Goal: Information Seeking & Learning: Learn about a topic

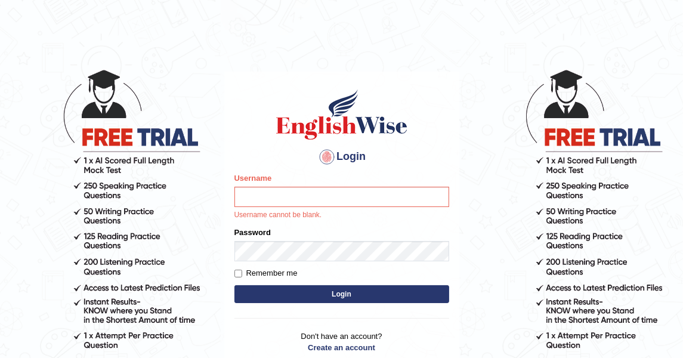
click at [368, 208] on div "Username Username cannot be blank." at bounding box center [341, 196] width 215 height 48
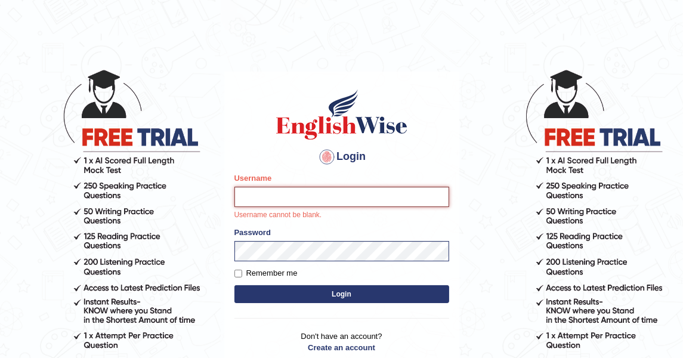
click at [370, 203] on input "Username" at bounding box center [341, 197] width 215 height 20
type input "DishaEw"
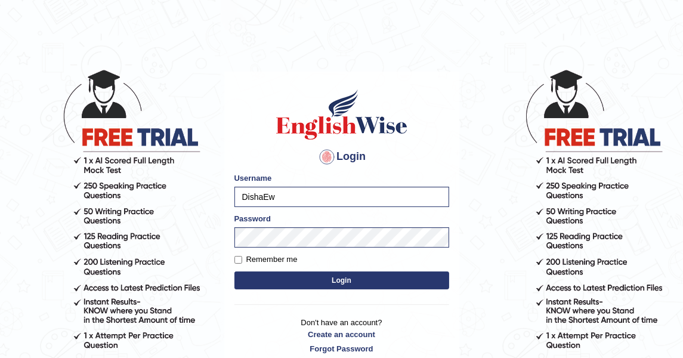
click at [335, 295] on div "Login Please fix the following errors: Username DishaEw Password Remember me Lo…" at bounding box center [341, 221] width 235 height 299
click at [337, 288] on form "Please fix the following errors: Username DishaEw Password Remember me Login" at bounding box center [341, 232] width 215 height 120
click at [339, 287] on button "Login" at bounding box center [341, 280] width 215 height 18
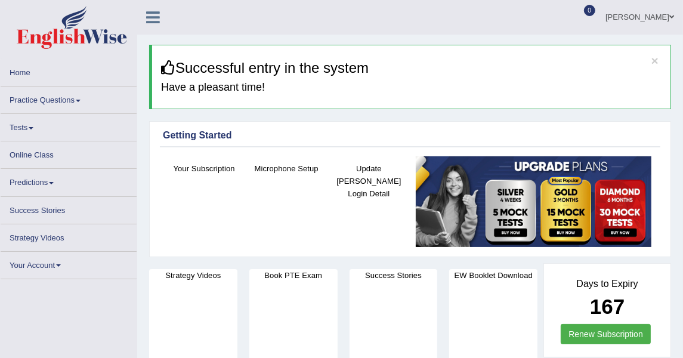
click at [21, 92] on link "Practice Questions" at bounding box center [69, 97] width 136 height 23
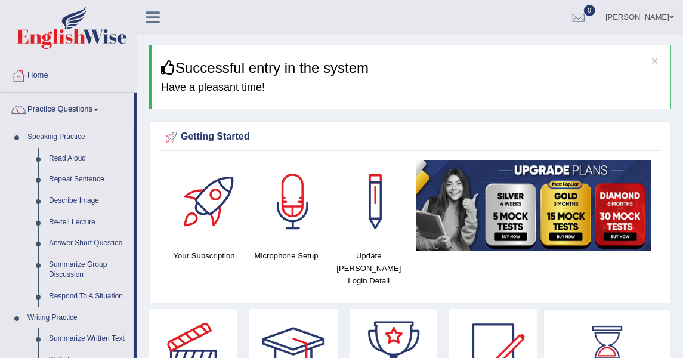
click at [67, 166] on link "Read Aloud" at bounding box center [89, 158] width 90 height 21
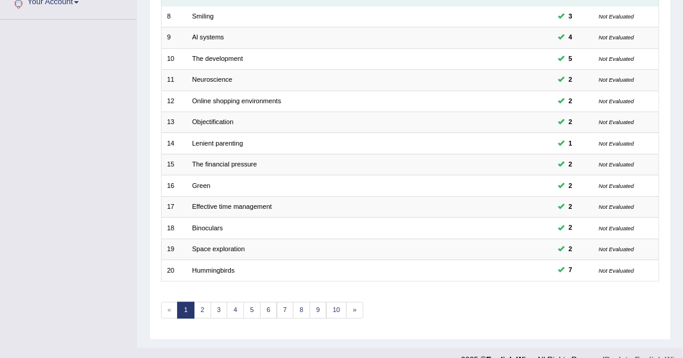
scroll to position [325, 0]
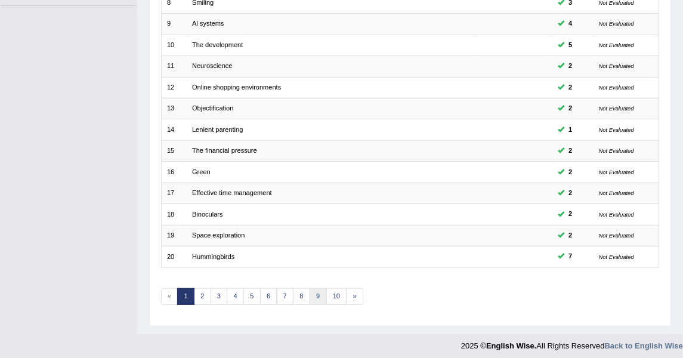
click at [310, 293] on link "9" at bounding box center [318, 296] width 17 height 17
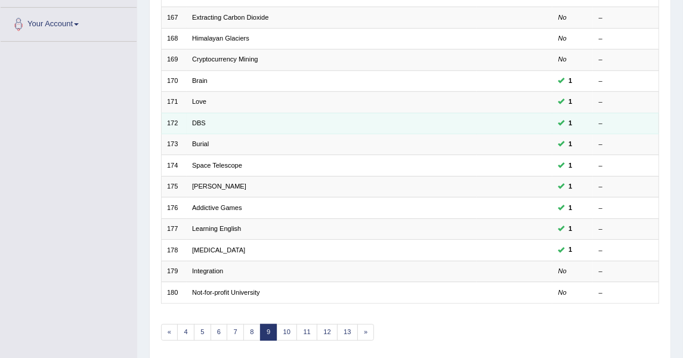
scroll to position [325, 0]
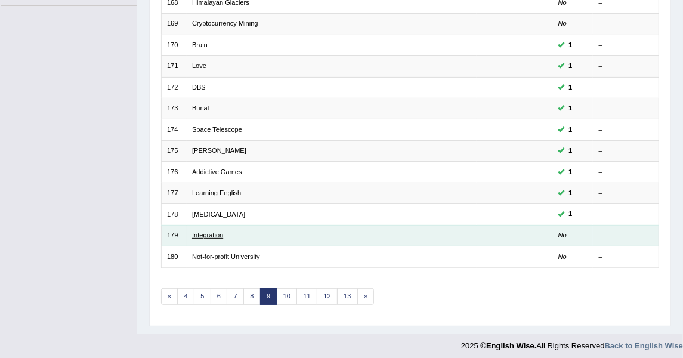
click at [212, 231] on link "Integration" at bounding box center [207, 234] width 31 height 7
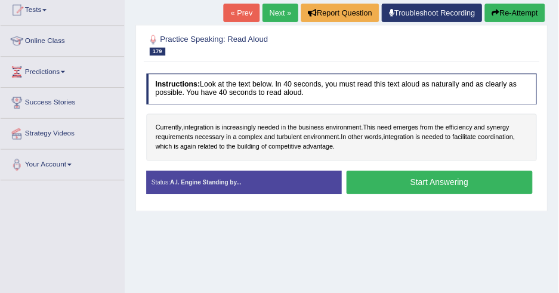
scroll to position [132, 0]
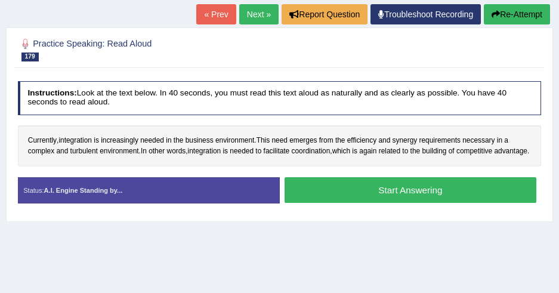
drag, startPoint x: 665, startPoint y: 1, endPoint x: 175, endPoint y: 106, distance: 500.8
click at [176, 106] on h4 "Instructions: Look at the text below. In 40 seconds, you must read this text al…" at bounding box center [280, 98] width 524 height 34
click at [313, 203] on button "Start Answering" at bounding box center [410, 190] width 252 height 26
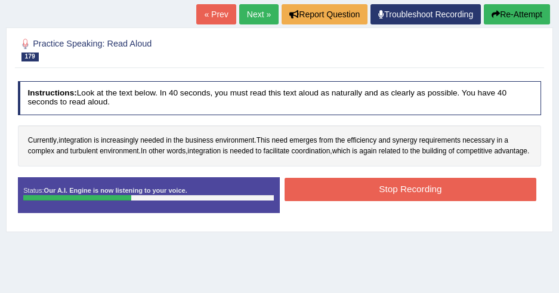
click at [345, 199] on button "Stop Recording" at bounding box center [410, 189] width 252 height 23
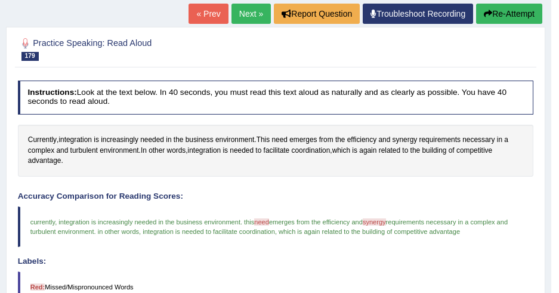
scroll to position [187, 0]
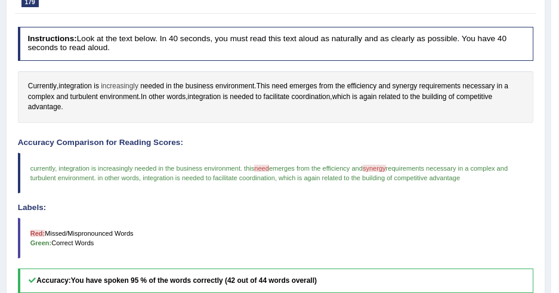
click at [112, 84] on span "increasingly" at bounding box center [120, 86] width 38 height 11
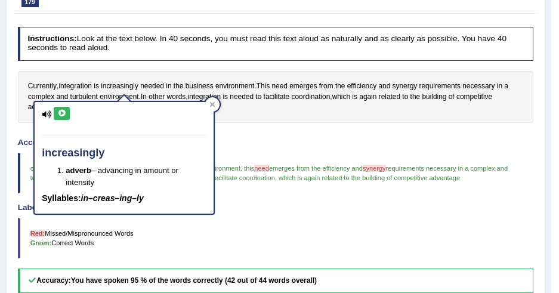
click at [58, 116] on button at bounding box center [62, 113] width 16 height 13
click at [136, 73] on div "Currently , integration is increasingly needed in the business environment . Th…" at bounding box center [276, 97] width 516 height 52
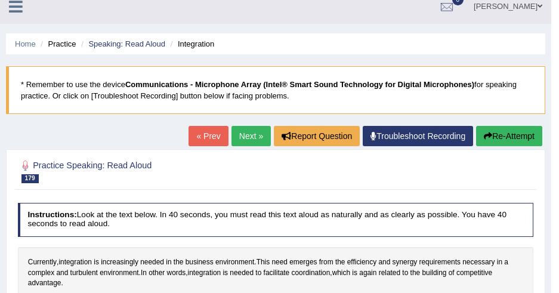
scroll to position [0, 0]
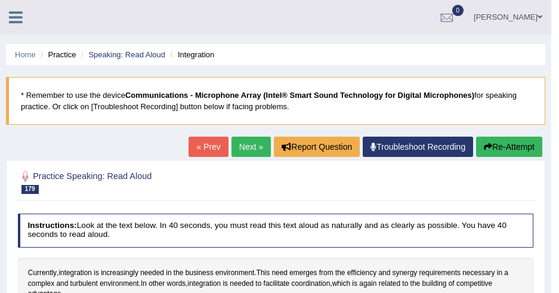
click at [490, 141] on button "Re-Attempt" at bounding box center [509, 147] width 66 height 20
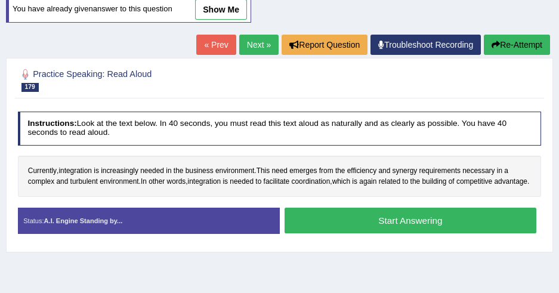
scroll to position [162, 0]
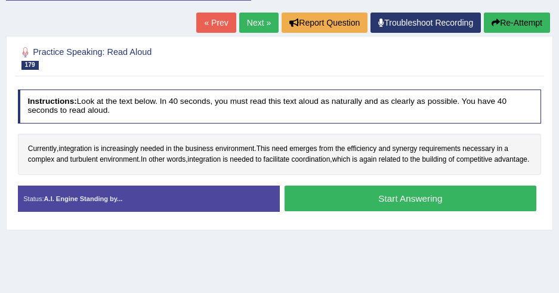
click at [307, 205] on button "Start Answering" at bounding box center [410, 198] width 252 height 26
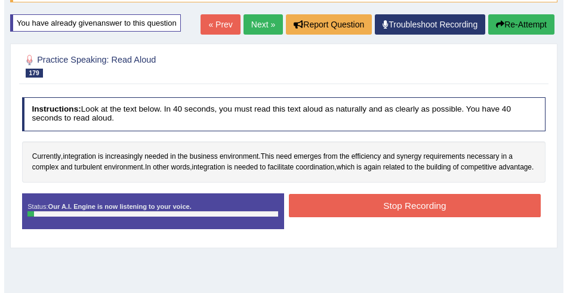
scroll to position [108, 0]
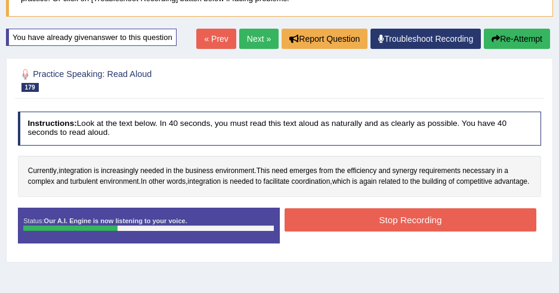
click at [346, 231] on button "Stop Recording" at bounding box center [410, 219] width 252 height 23
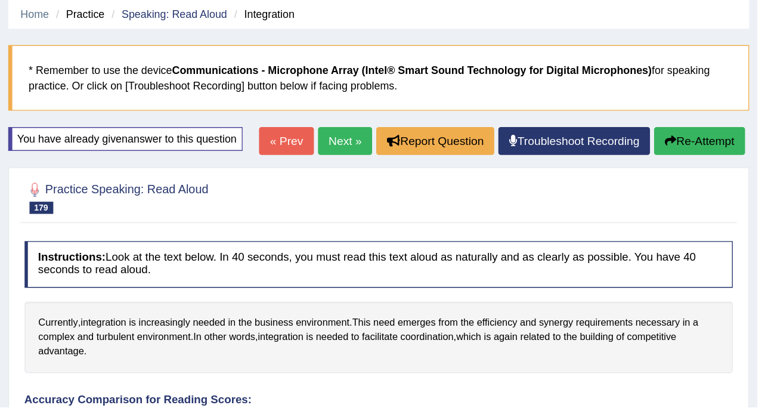
scroll to position [0, 0]
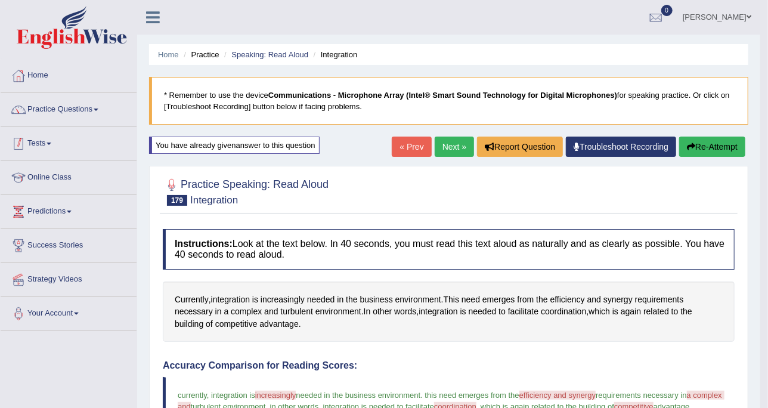
click at [94, 111] on link "Practice Questions" at bounding box center [69, 108] width 136 height 30
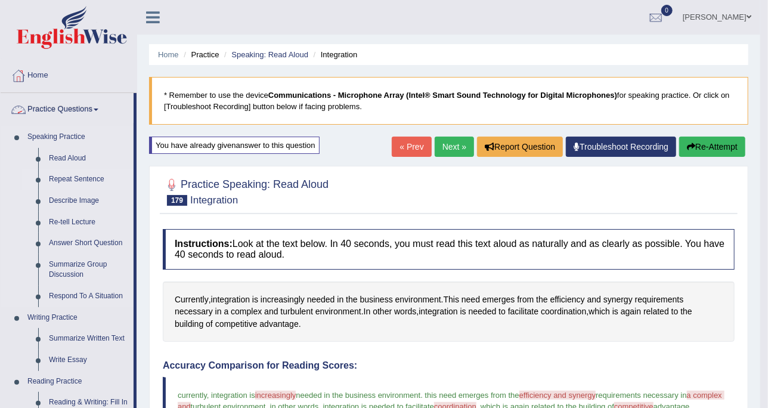
click at [103, 188] on link "Repeat Sentence" at bounding box center [89, 179] width 90 height 21
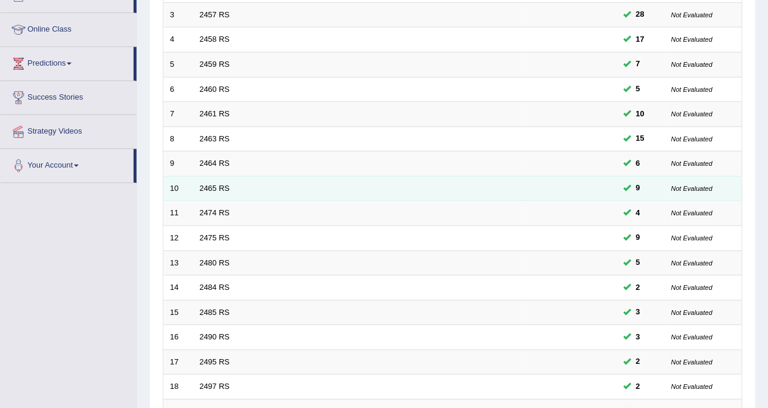
scroll to position [376, 0]
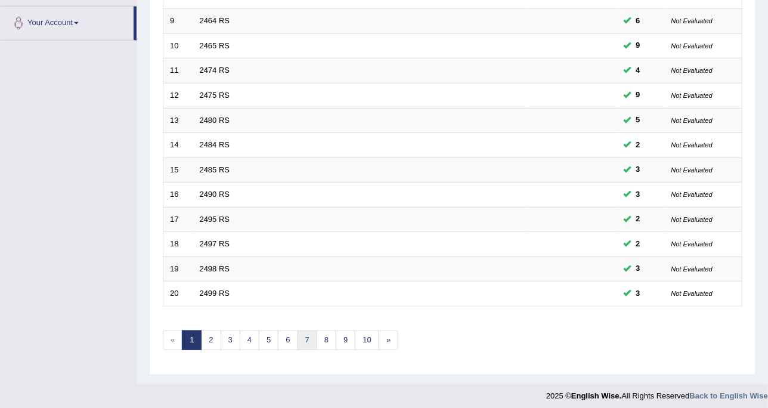
drag, startPoint x: 312, startPoint y: 337, endPoint x: 307, endPoint y: 322, distance: 15.7
click at [312, 337] on link "7" at bounding box center [308, 340] width 20 height 20
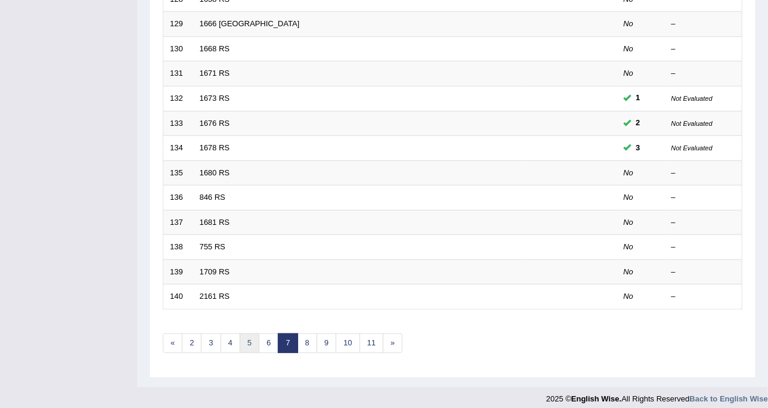
click at [253, 339] on link "5" at bounding box center [250, 343] width 20 height 20
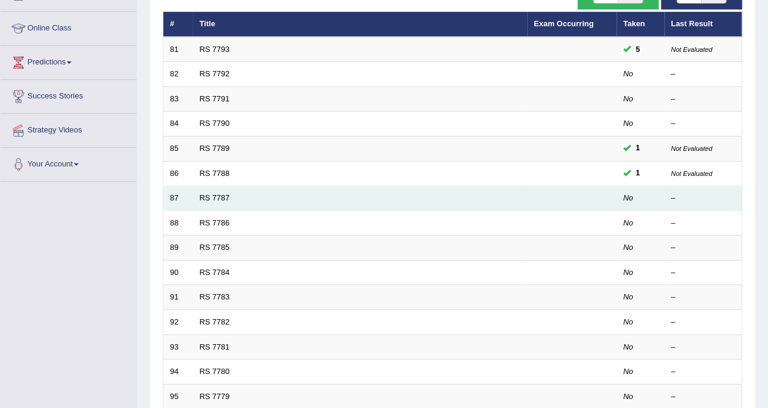
scroll to position [149, 0]
click at [215, 206] on td "RS 7787" at bounding box center [360, 198] width 335 height 25
click at [218, 193] on link "RS 7787" at bounding box center [215, 197] width 30 height 9
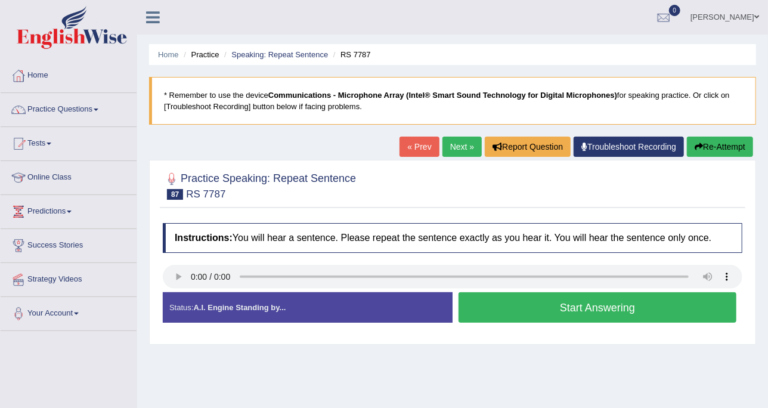
click at [484, 306] on button "Start Answering" at bounding box center [598, 307] width 278 height 30
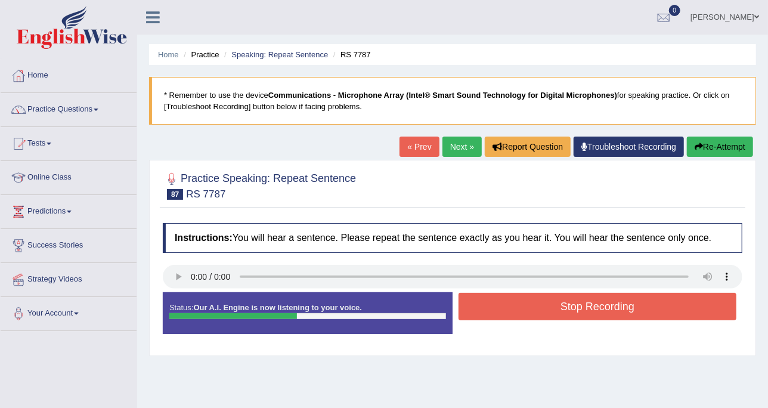
click at [484, 305] on button "Stop Recording" at bounding box center [598, 306] width 278 height 27
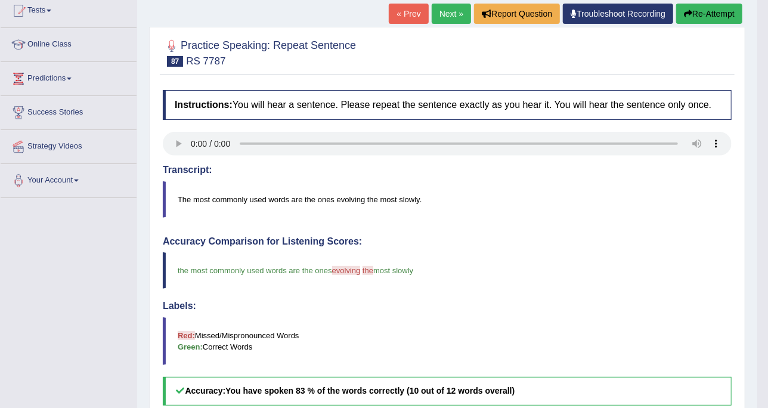
scroll to position [75, 0]
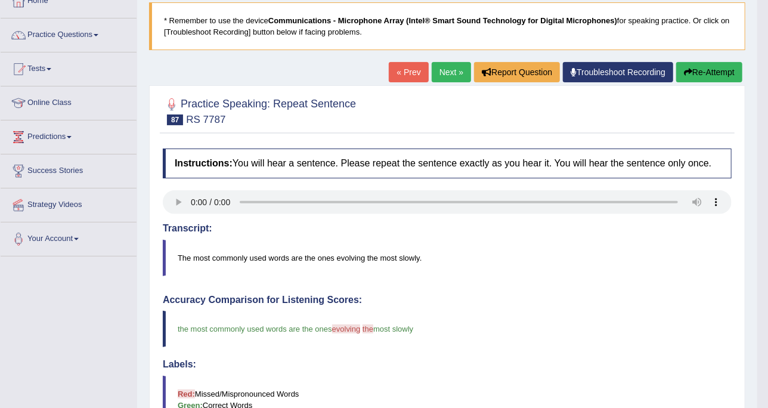
click at [703, 72] on button "Re-Attempt" at bounding box center [709, 72] width 66 height 20
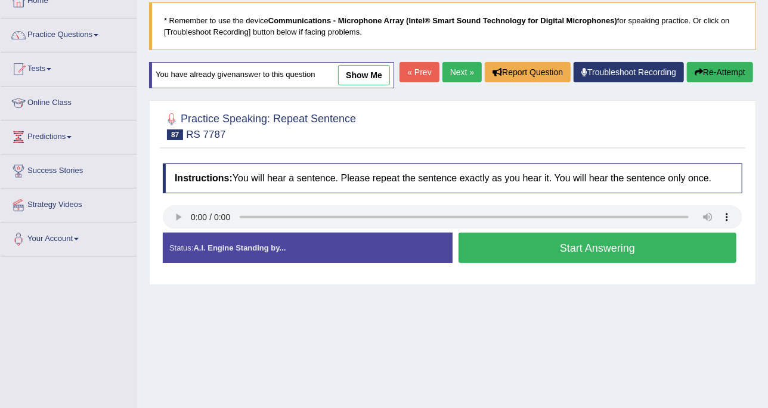
drag, startPoint x: 643, startPoint y: 247, endPoint x: 621, endPoint y: 240, distance: 23.4
click at [643, 247] on button "Start Answering" at bounding box center [598, 248] width 278 height 30
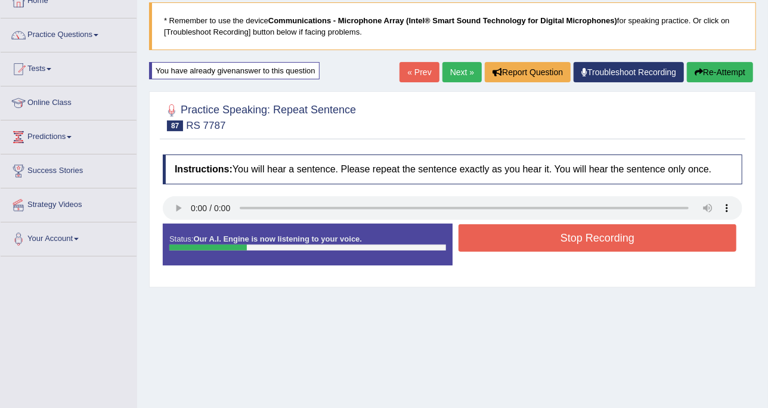
click at [576, 239] on button "Stop Recording" at bounding box center [598, 237] width 278 height 27
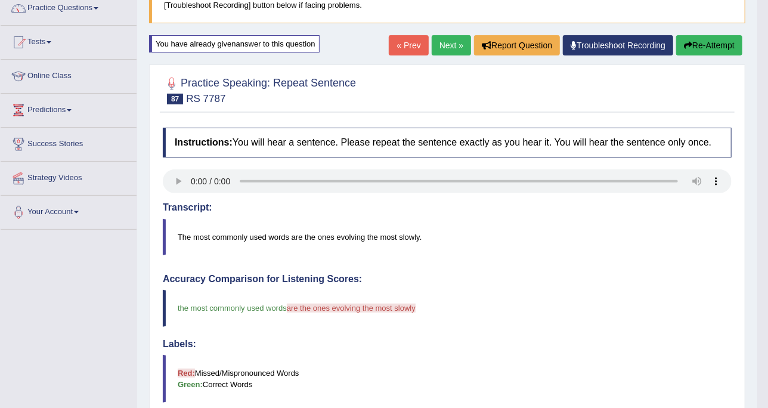
scroll to position [75, 0]
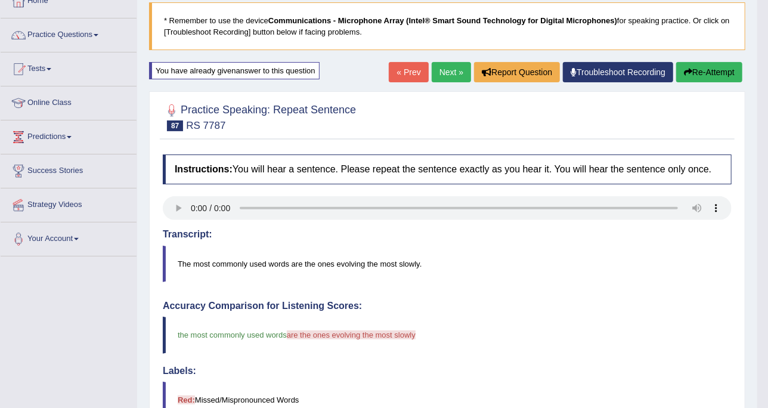
click at [709, 72] on button "Re-Attempt" at bounding box center [709, 72] width 66 height 20
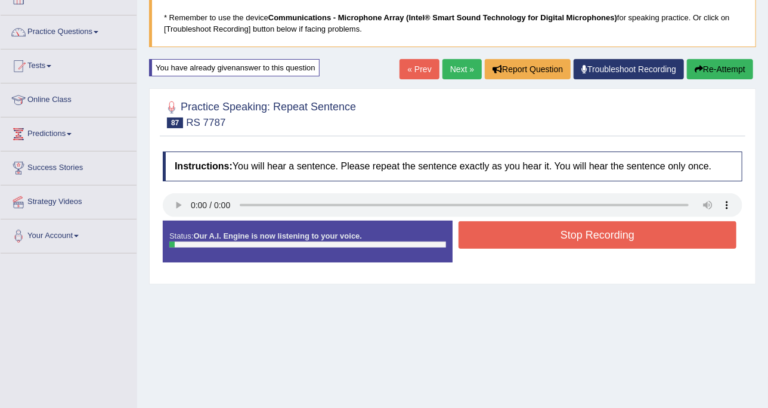
scroll to position [75, 0]
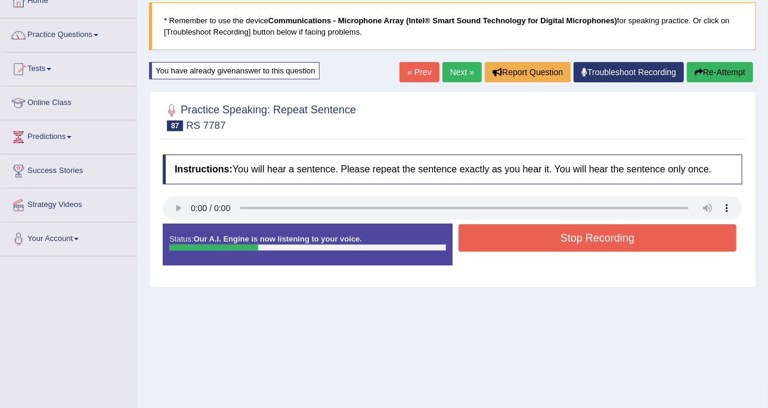
click at [628, 242] on button "Stop Recording" at bounding box center [598, 237] width 278 height 27
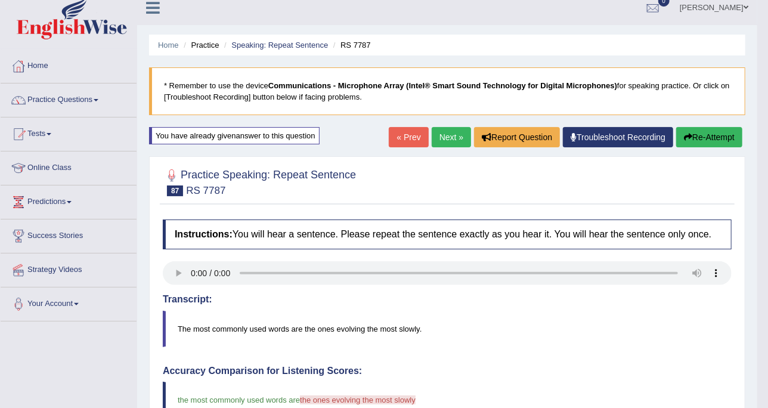
scroll to position [0, 0]
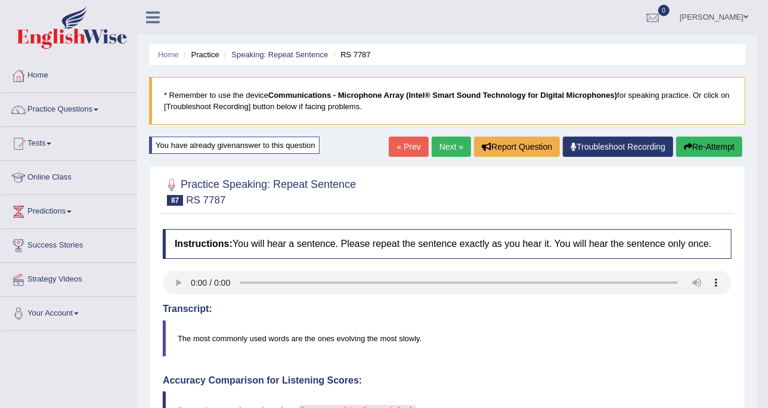
click at [689, 151] on button "Re-Attempt" at bounding box center [709, 147] width 66 height 20
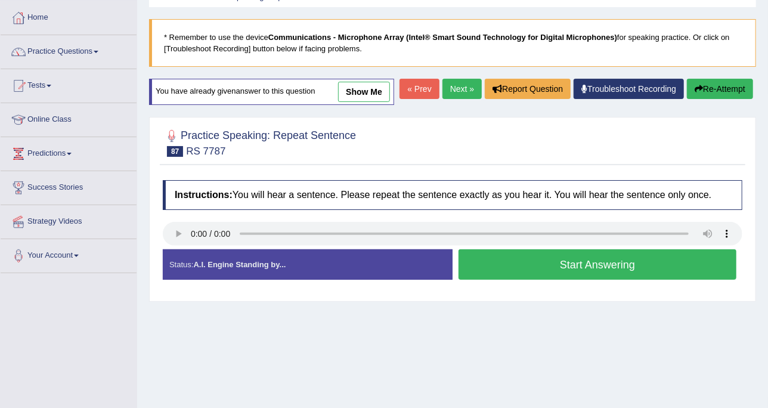
scroll to position [75, 0]
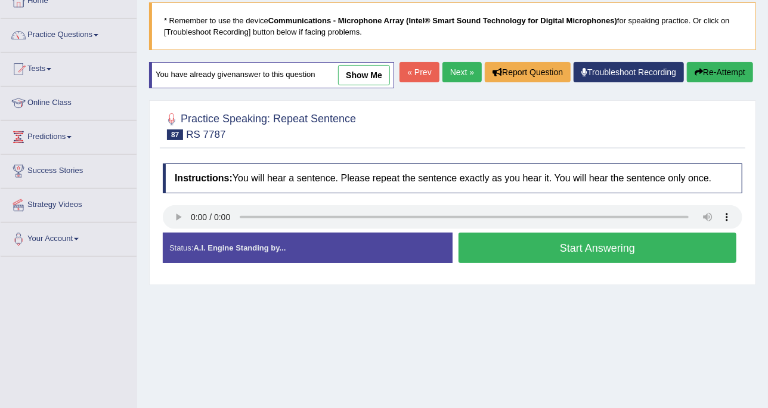
click at [494, 237] on button "Start Answering" at bounding box center [598, 248] width 278 height 30
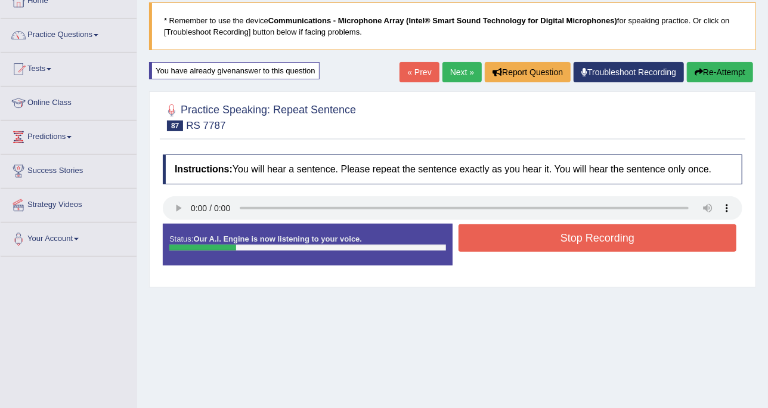
click at [512, 256] on div "Status: Our A.I. Engine is now listening to your voice. Start Answering Stop Re…" at bounding box center [453, 251] width 580 height 54
click at [512, 245] on button "Stop Recording" at bounding box center [598, 237] width 278 height 27
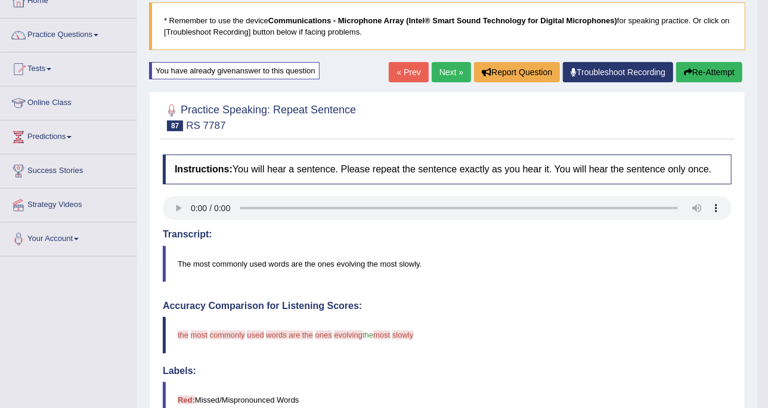
scroll to position [0, 0]
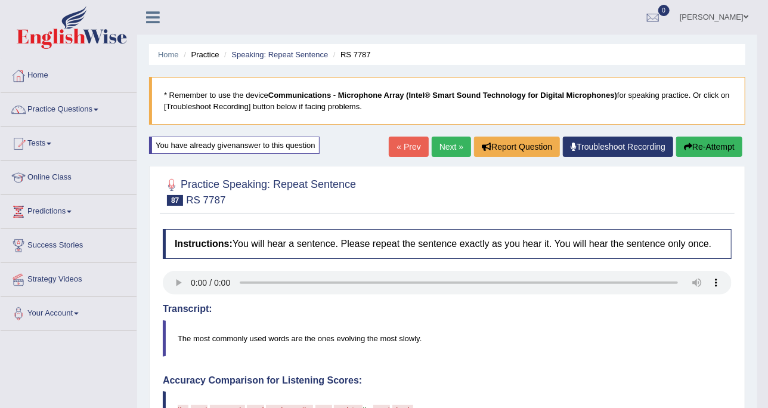
click at [461, 147] on link "Next »" at bounding box center [451, 147] width 39 height 20
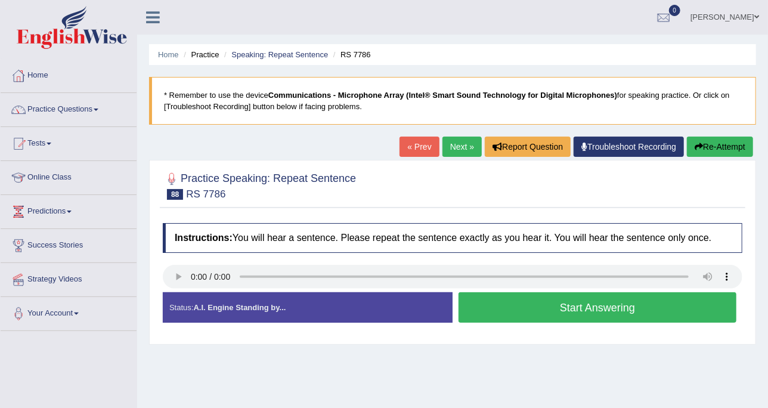
click at [450, 148] on link "Next »" at bounding box center [461, 147] width 39 height 20
click at [449, 148] on link "Next »" at bounding box center [461, 147] width 39 height 20
click at [472, 292] on button "Start Answering" at bounding box center [598, 307] width 278 height 30
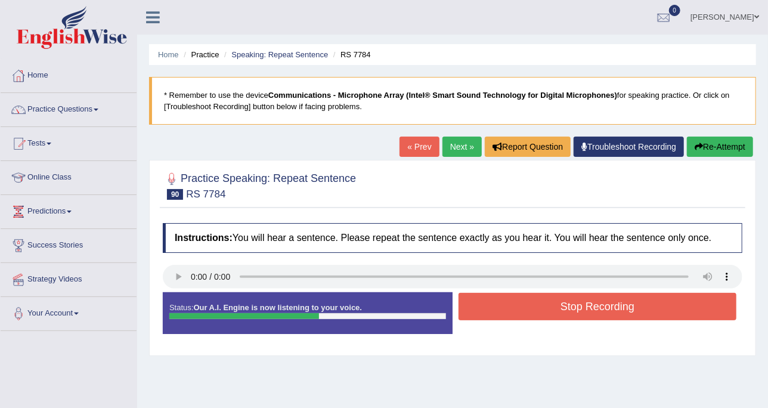
click at [487, 307] on button "Stop Recording" at bounding box center [598, 306] width 278 height 27
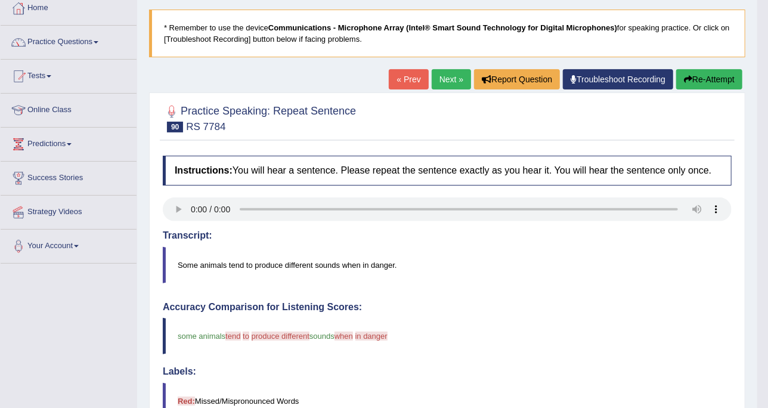
scroll to position [33, 0]
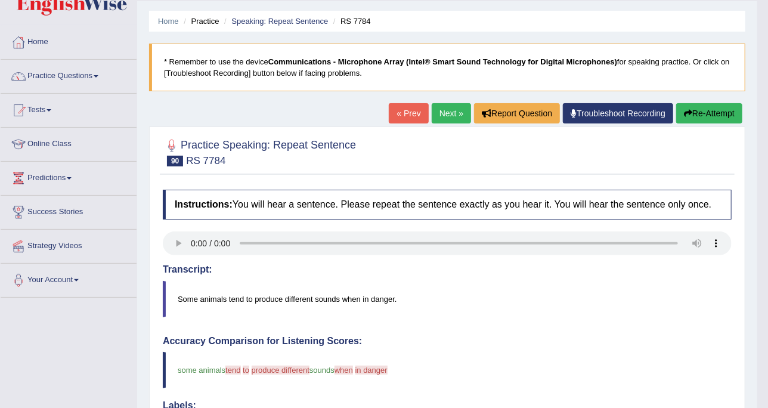
click at [440, 119] on link "Next »" at bounding box center [451, 113] width 39 height 20
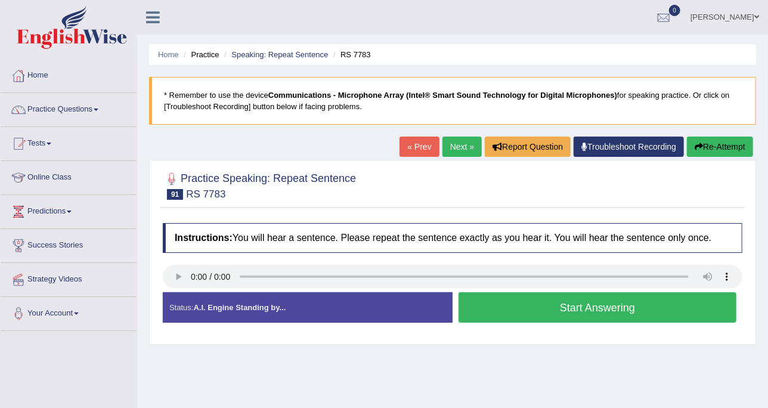
click at [439, 138] on div "« Prev Next » Report Question Troubleshoot Recording Re-Attempt" at bounding box center [578, 148] width 357 height 23
click at [449, 146] on link "Next »" at bounding box center [461, 147] width 39 height 20
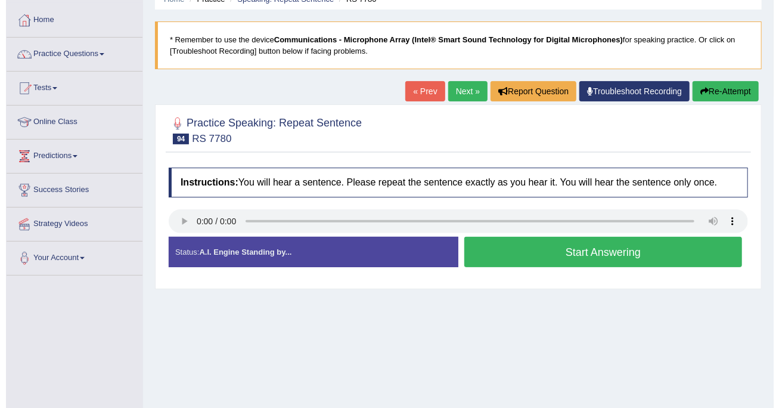
scroll to position [75, 0]
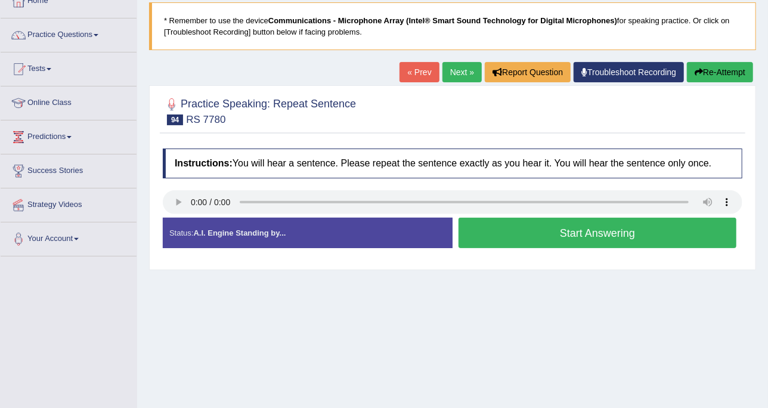
click at [466, 234] on button "Start Answering" at bounding box center [598, 233] width 278 height 30
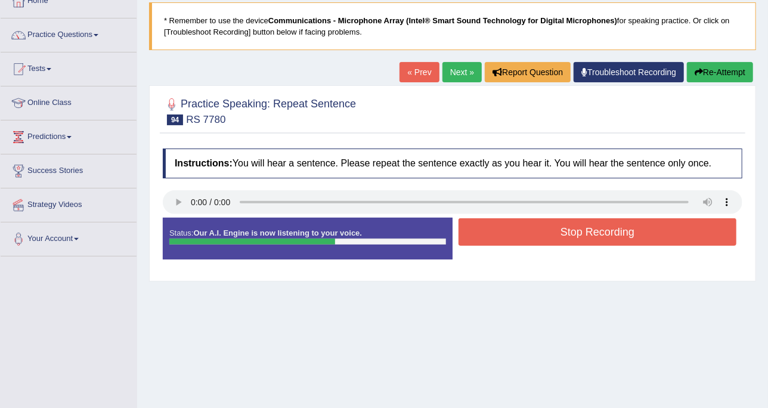
click at [478, 233] on button "Stop Recording" at bounding box center [598, 231] width 278 height 27
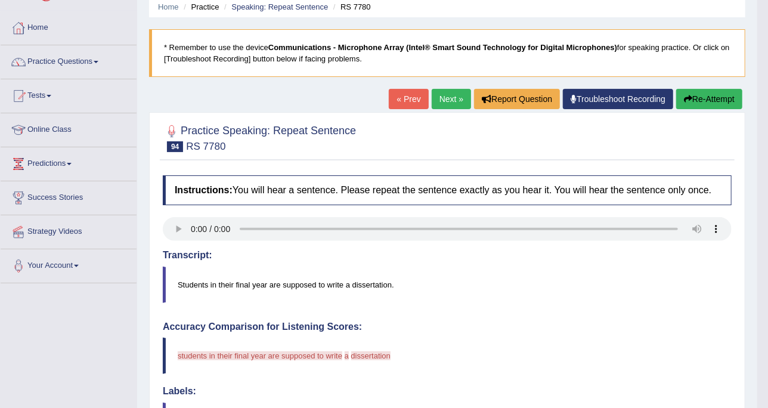
scroll to position [0, 0]
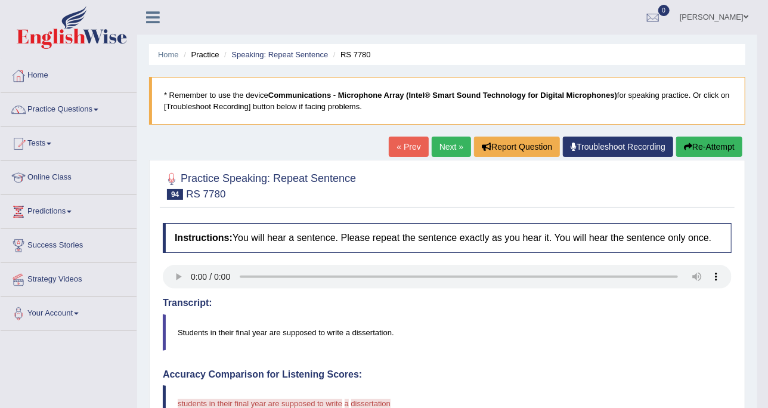
click at [440, 150] on link "Next »" at bounding box center [451, 147] width 39 height 20
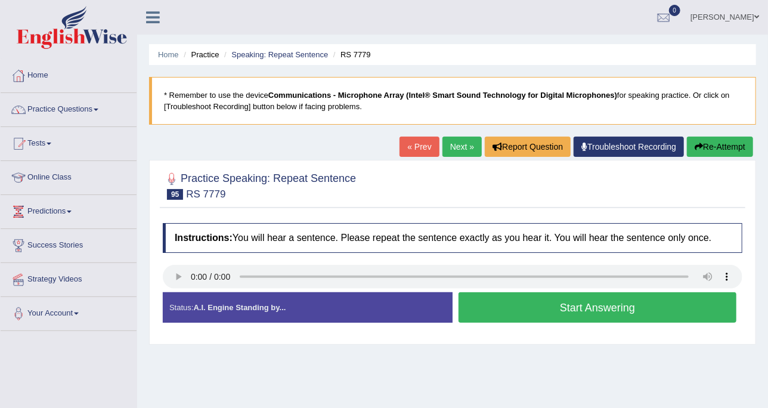
click at [440, 150] on div "« Prev Next » Report Question Troubleshoot Recording Re-Attempt" at bounding box center [578, 148] width 357 height 23
click at [450, 143] on link "Next »" at bounding box center [461, 147] width 39 height 20
click at [535, 301] on button "Start Answering" at bounding box center [598, 307] width 278 height 30
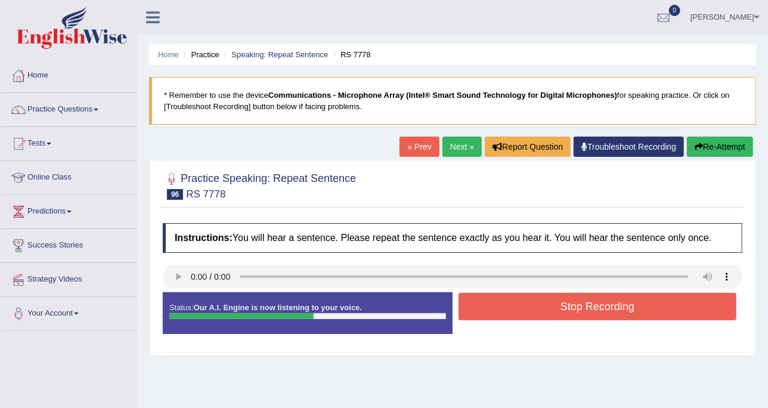
click at [475, 312] on button "Stop Recording" at bounding box center [598, 306] width 278 height 27
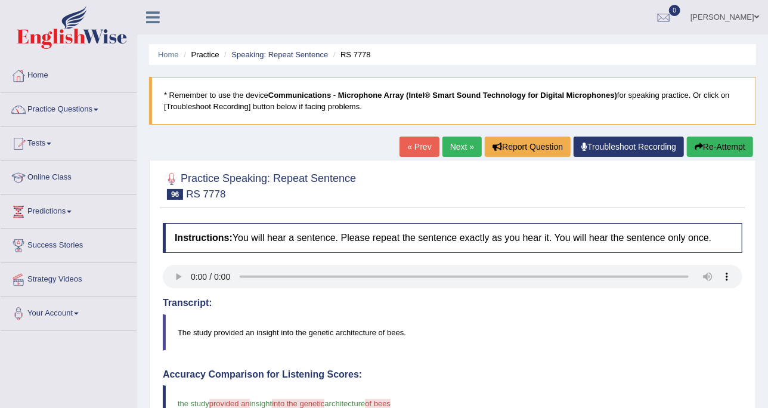
click at [453, 139] on link "Next »" at bounding box center [461, 147] width 39 height 20
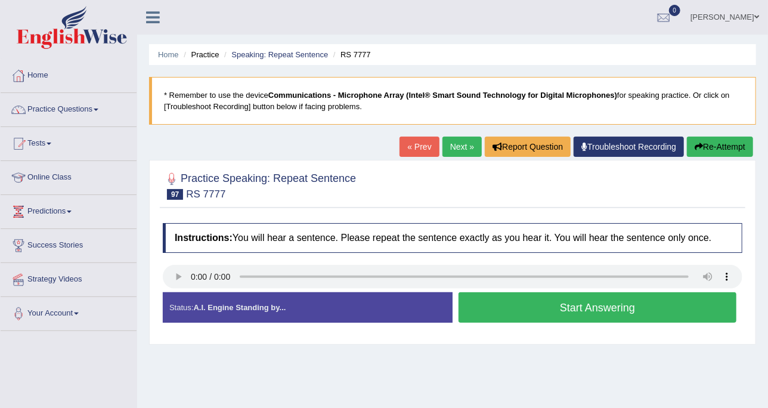
click at [507, 315] on button "Start Answering" at bounding box center [598, 307] width 278 height 30
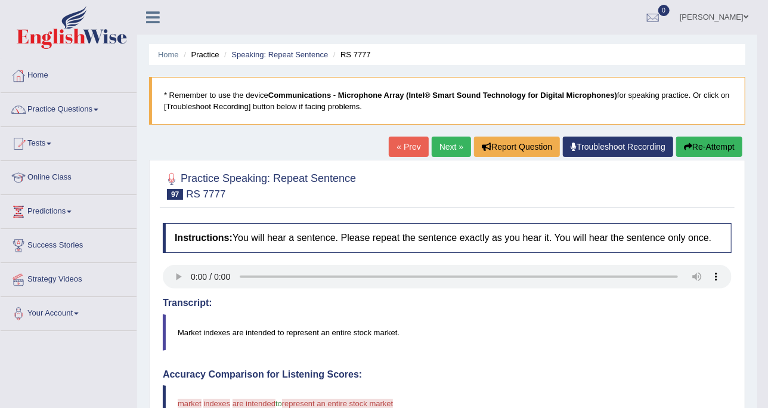
click at [463, 153] on link "Next »" at bounding box center [451, 147] width 39 height 20
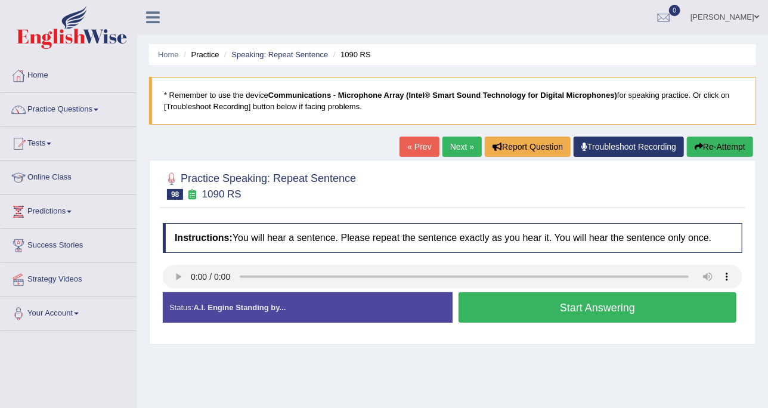
click at [496, 314] on button "Start Answering" at bounding box center [598, 307] width 278 height 30
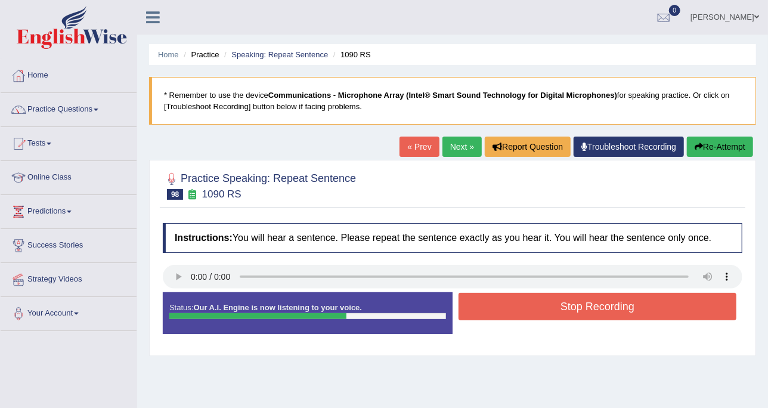
click at [496, 314] on button "Stop Recording" at bounding box center [598, 306] width 278 height 27
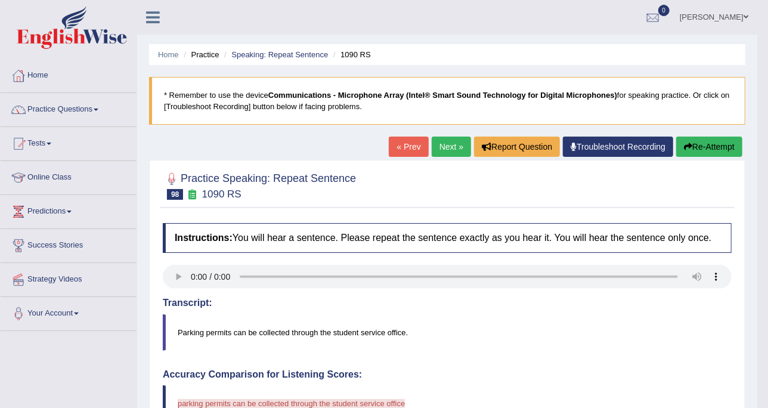
click at [438, 137] on link "Next »" at bounding box center [451, 147] width 39 height 20
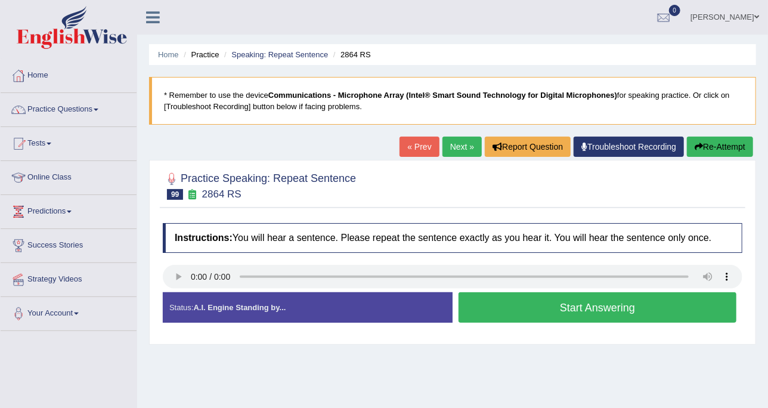
click at [455, 152] on link "Next »" at bounding box center [461, 147] width 39 height 20
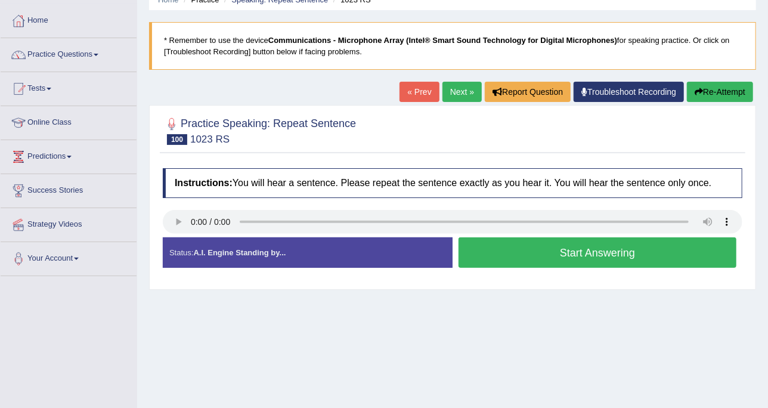
scroll to position [75, 0]
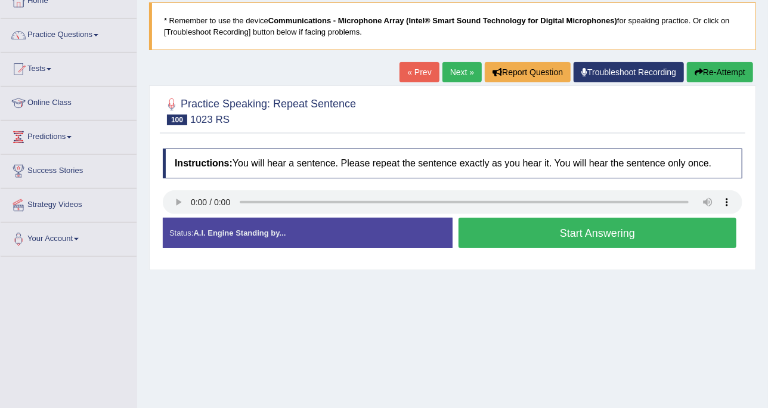
click at [538, 241] on button "Start Answering" at bounding box center [598, 233] width 278 height 30
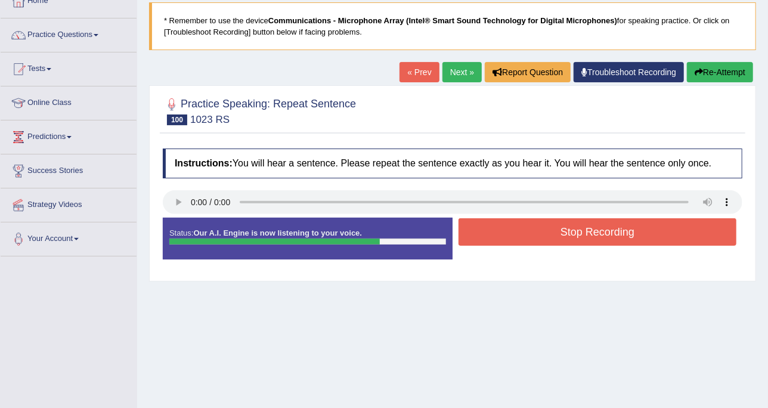
click at [583, 229] on button "Stop Recording" at bounding box center [598, 231] width 278 height 27
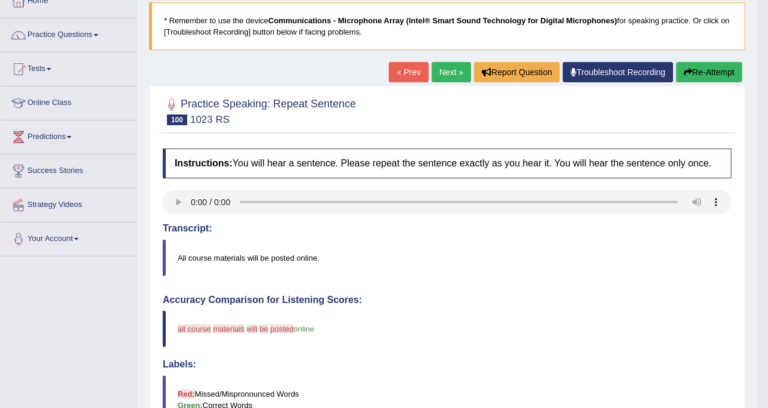
scroll to position [0, 0]
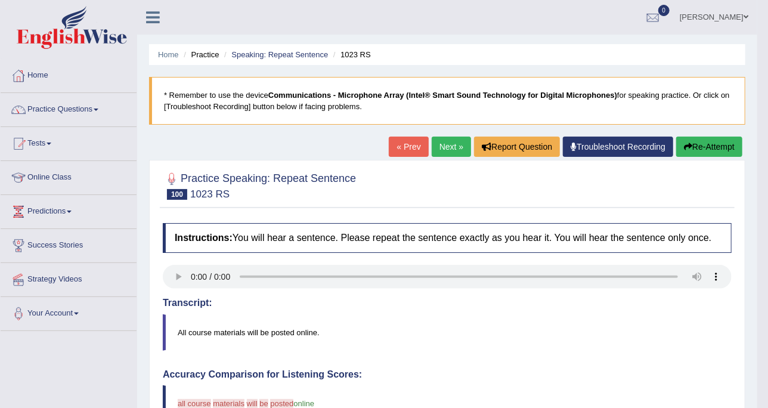
click at [439, 137] on link "Next »" at bounding box center [451, 147] width 39 height 20
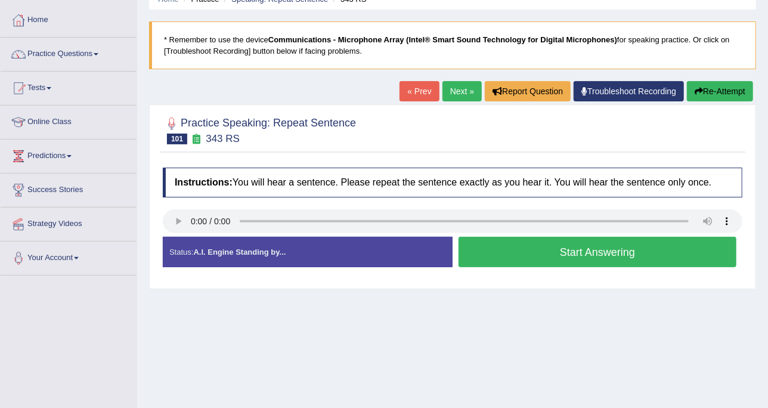
scroll to position [75, 0]
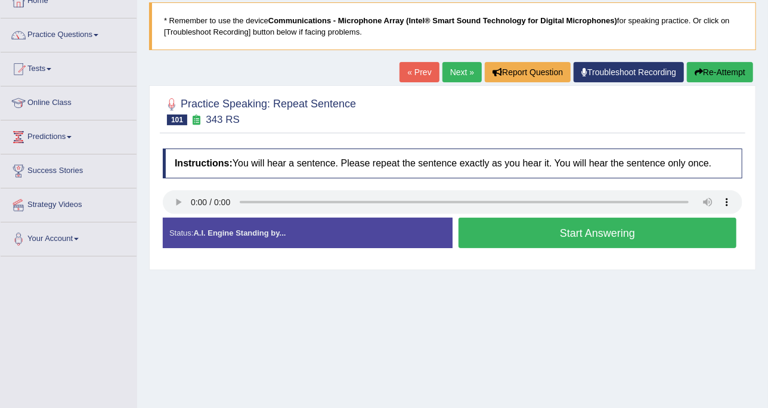
click at [502, 238] on button "Start Answering" at bounding box center [598, 233] width 278 height 30
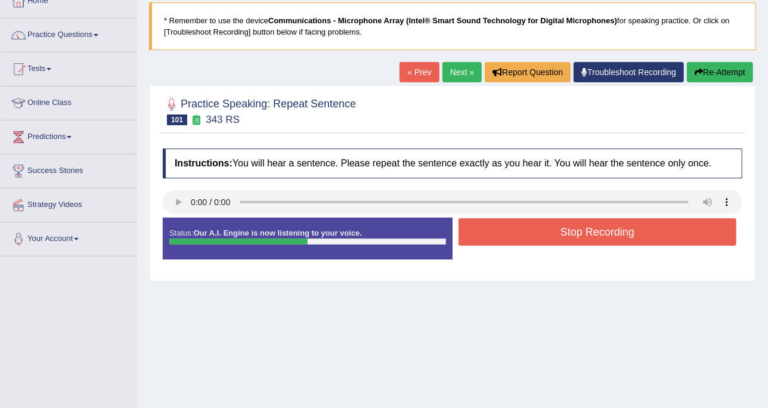
click at [514, 243] on button "Stop Recording" at bounding box center [598, 231] width 278 height 27
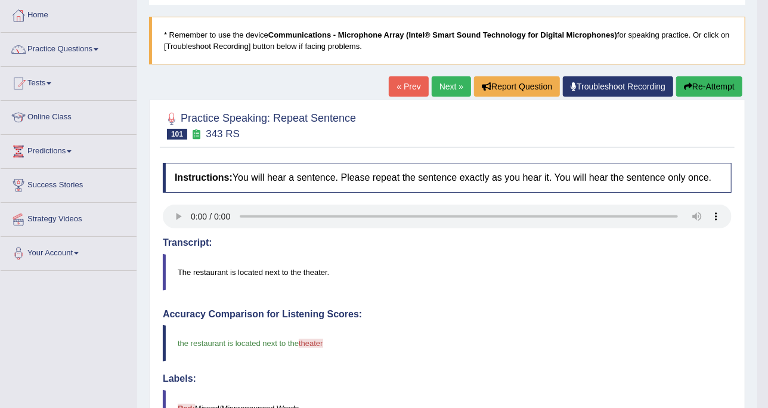
scroll to position [0, 0]
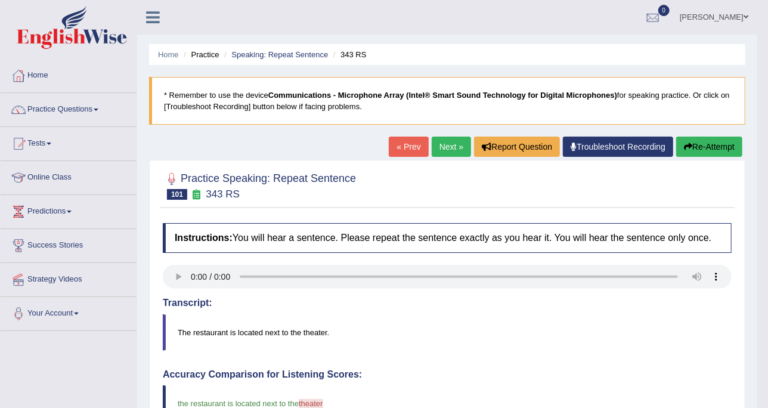
click at [466, 149] on link "Next »" at bounding box center [451, 147] width 39 height 20
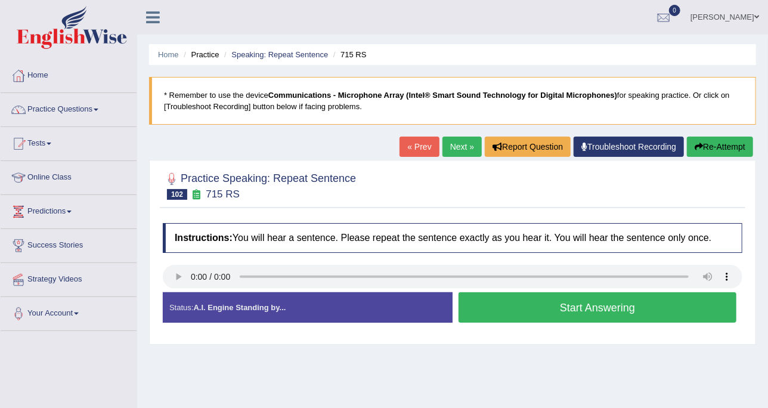
scroll to position [75, 0]
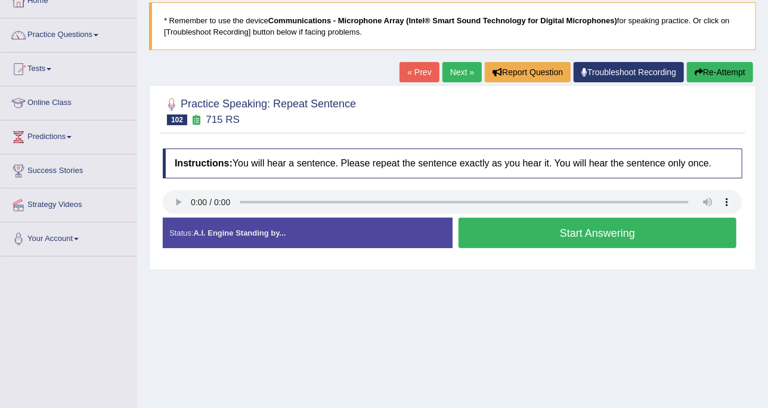
click at [612, 234] on button "Start Answering" at bounding box center [598, 233] width 278 height 30
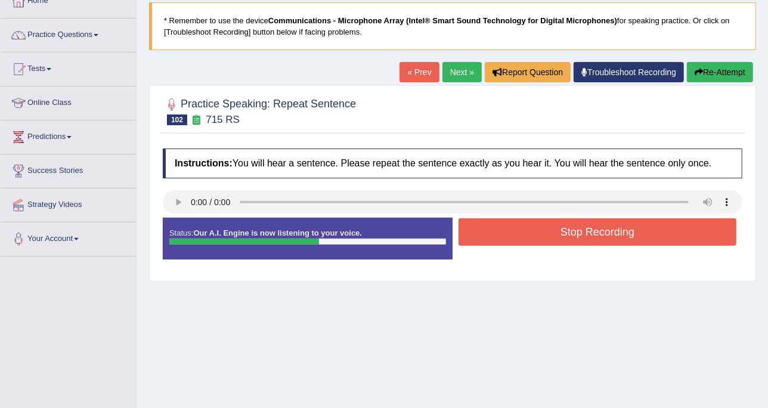
click at [598, 227] on button "Stop Recording" at bounding box center [598, 231] width 278 height 27
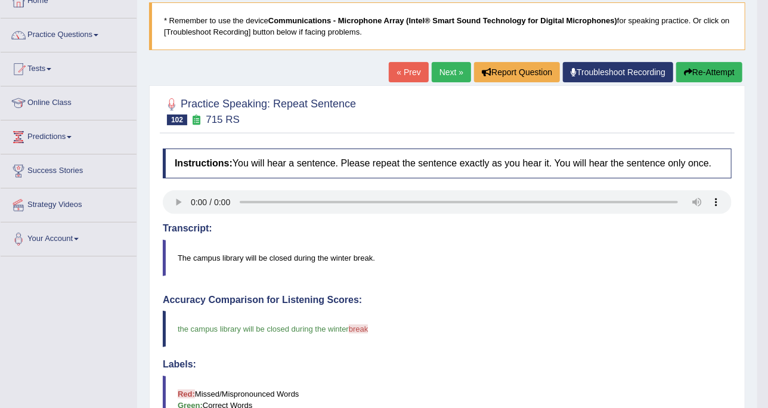
scroll to position [0, 0]
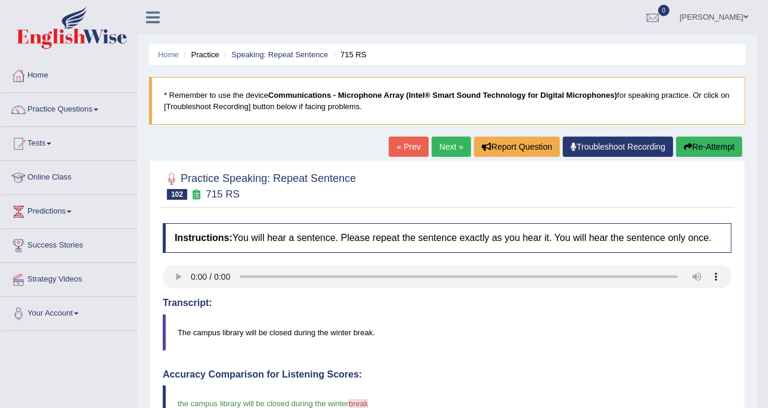
click at [444, 153] on link "Next »" at bounding box center [451, 147] width 39 height 20
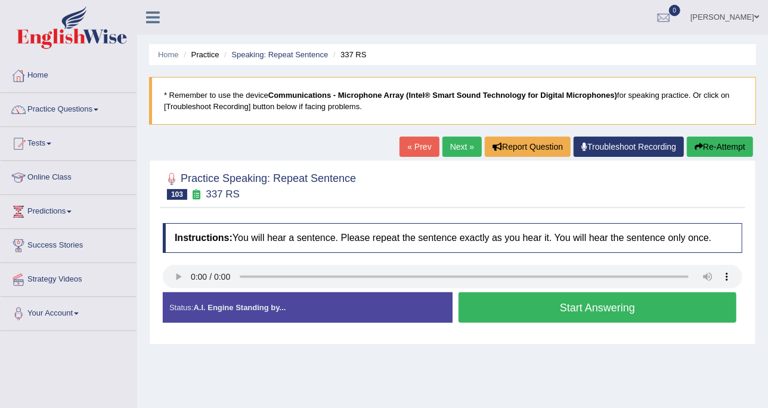
click at [536, 327] on div "Status: A.I. Engine Standing by... Start Answering Stop Recording" at bounding box center [453, 313] width 580 height 42
click at [537, 325] on div "Status: A.I. Engine Standing by... Start Answering Stop Recording" at bounding box center [453, 313] width 580 height 42
click at [537, 322] on div "Start Answering" at bounding box center [598, 308] width 290 height 33
click at [546, 301] on button "Start Answering" at bounding box center [598, 307] width 278 height 30
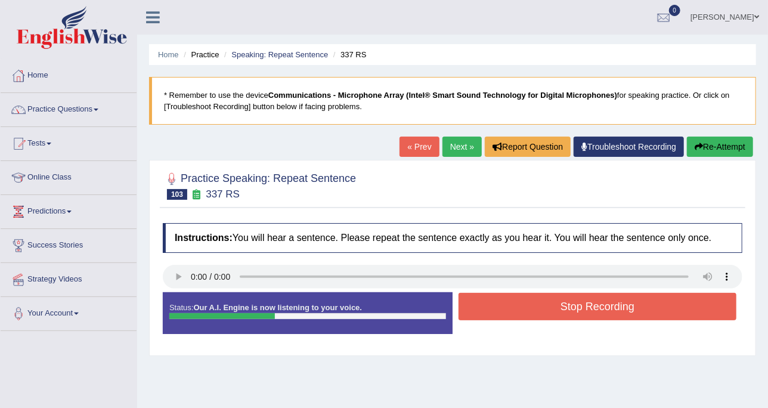
click at [546, 301] on button "Stop Recording" at bounding box center [598, 306] width 278 height 27
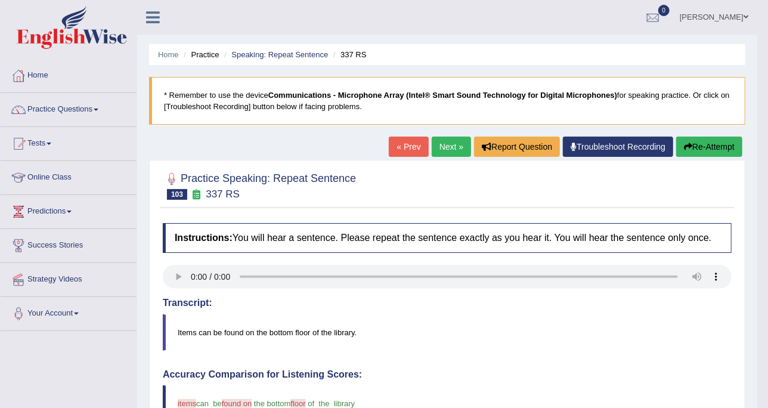
click at [447, 150] on link "Next »" at bounding box center [451, 147] width 39 height 20
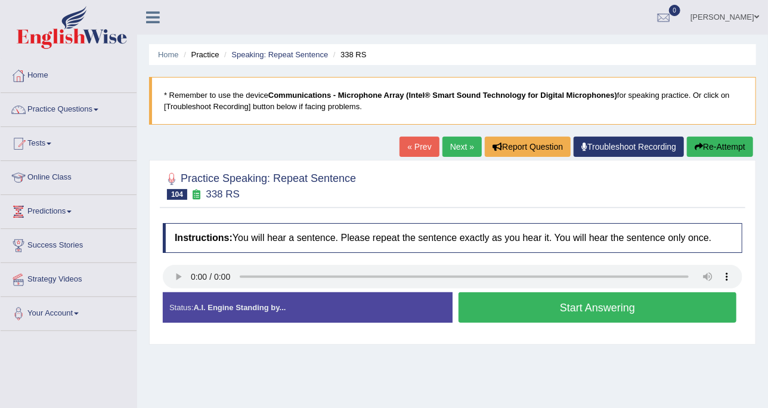
click at [471, 305] on button "Start Answering" at bounding box center [598, 307] width 278 height 30
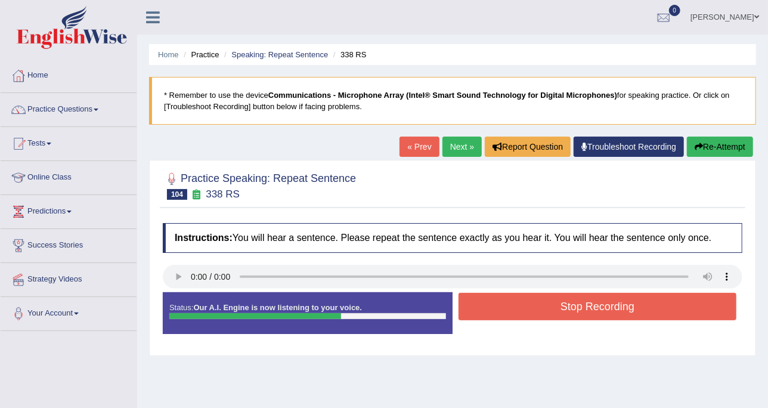
click at [487, 301] on button "Stop Recording" at bounding box center [598, 306] width 278 height 27
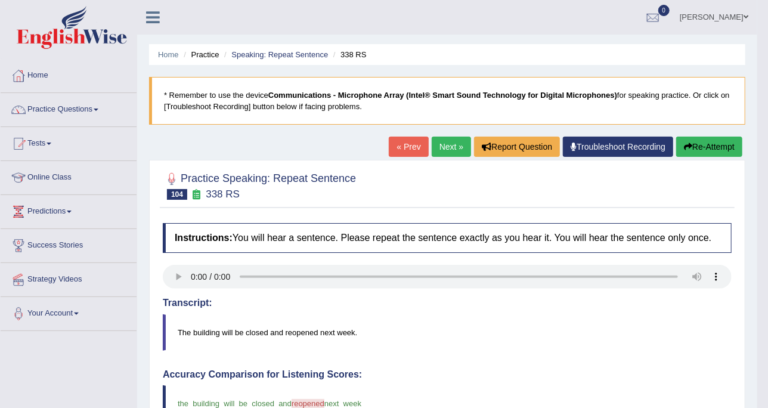
click at [441, 137] on link "Next »" at bounding box center [451, 147] width 39 height 20
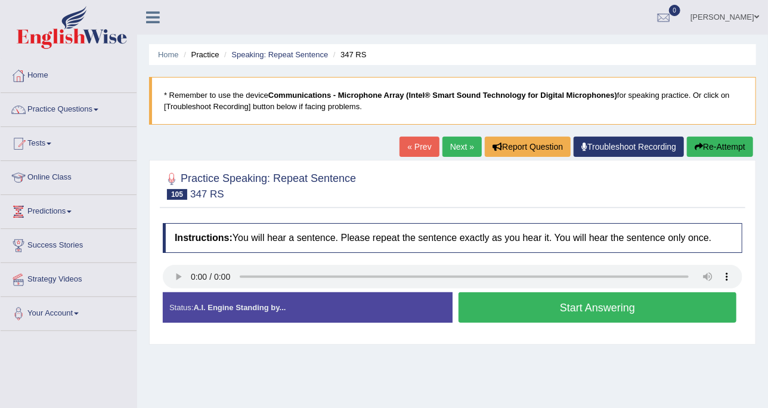
click at [521, 299] on button "Start Answering" at bounding box center [598, 307] width 278 height 30
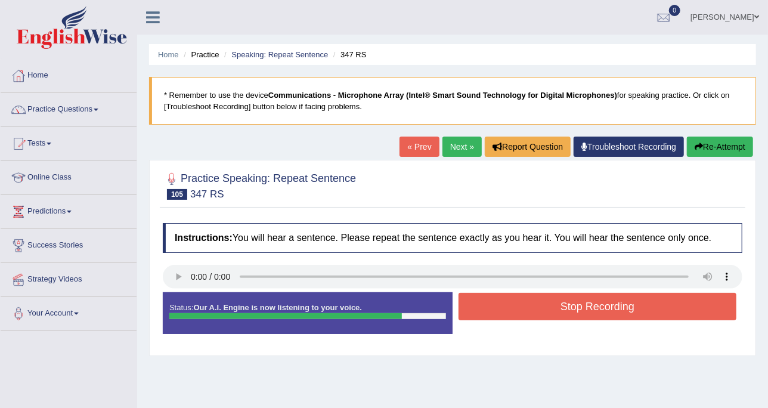
click at [499, 301] on button "Stop Recording" at bounding box center [598, 306] width 278 height 27
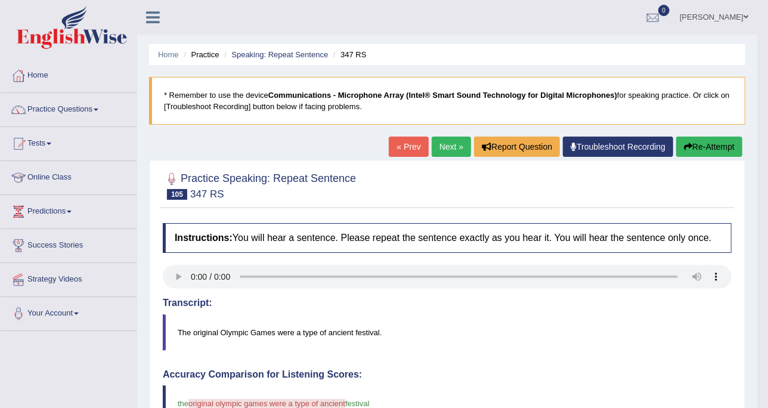
click at [466, 143] on link "Next »" at bounding box center [451, 147] width 39 height 20
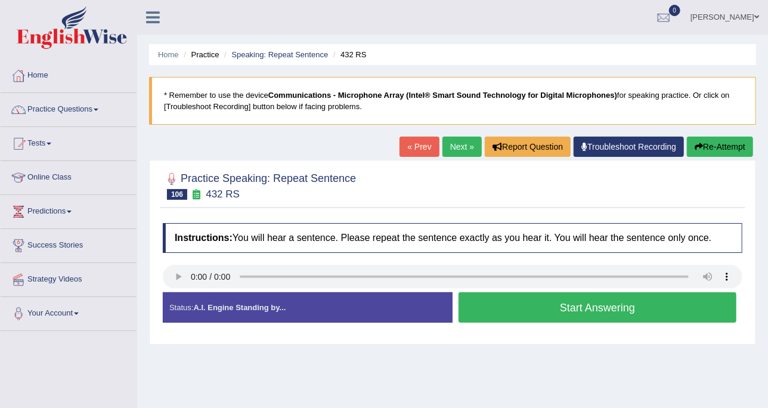
click at [439, 137] on div "« Prev Next » Report Question Troubleshoot Recording Re-Attempt" at bounding box center [578, 148] width 357 height 23
click at [451, 144] on link "Next »" at bounding box center [461, 147] width 39 height 20
click at [516, 318] on button "Start Answering" at bounding box center [598, 307] width 278 height 30
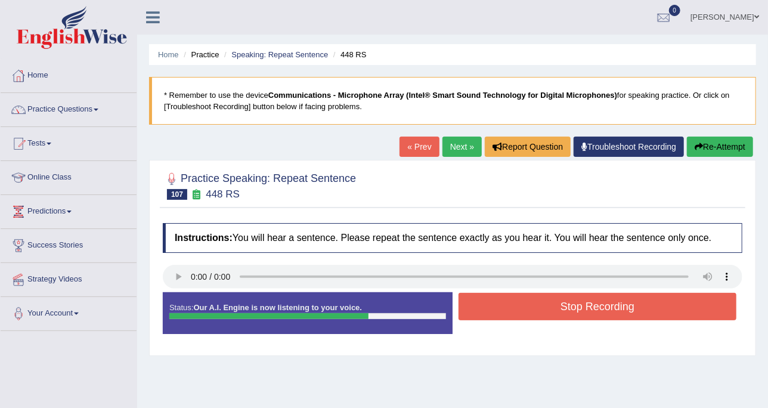
click at [522, 305] on button "Stop Recording" at bounding box center [598, 306] width 278 height 27
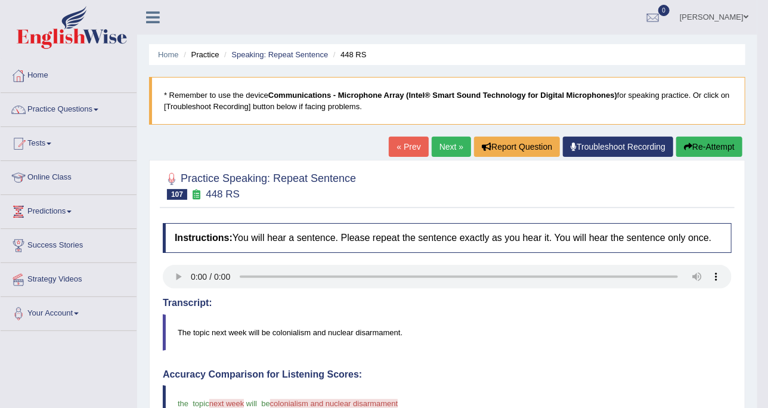
click at [458, 132] on div "Home Practice Speaking: Repeat Sentence 448 RS * Remember to use the device Com…" at bounding box center [447, 394] width 620 height 788
click at [460, 138] on link "Next »" at bounding box center [451, 147] width 39 height 20
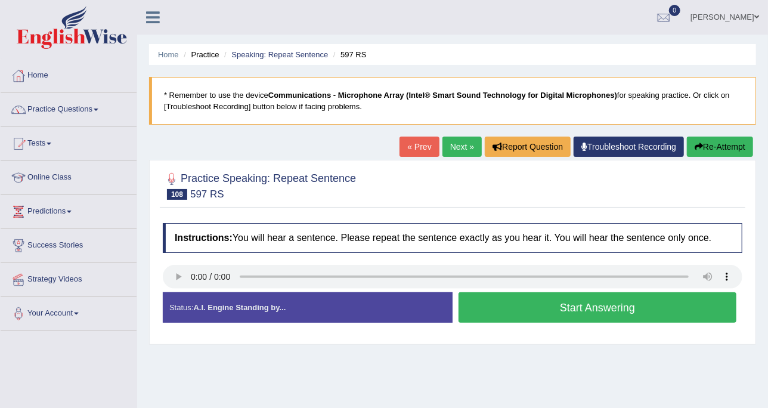
click at [512, 287] on div at bounding box center [453, 278] width 580 height 27
click at [515, 302] on button "Start Answering" at bounding box center [598, 307] width 278 height 30
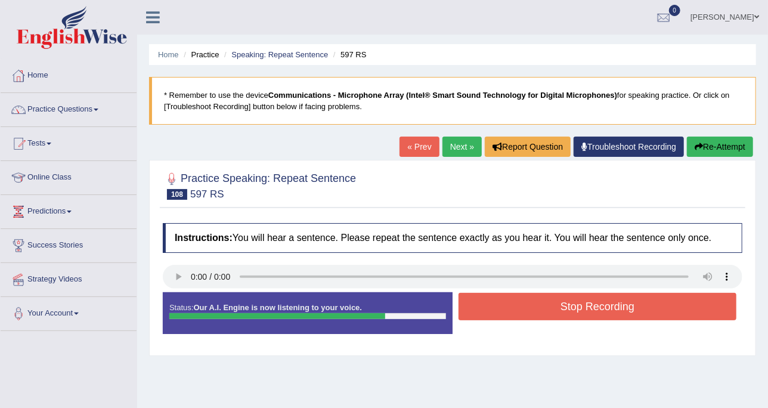
click at [533, 304] on button "Stop Recording" at bounding box center [598, 306] width 278 height 27
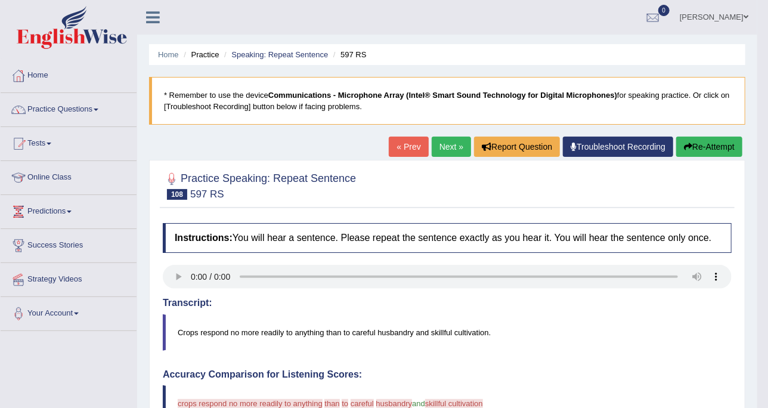
click at [436, 148] on link "Next »" at bounding box center [451, 147] width 39 height 20
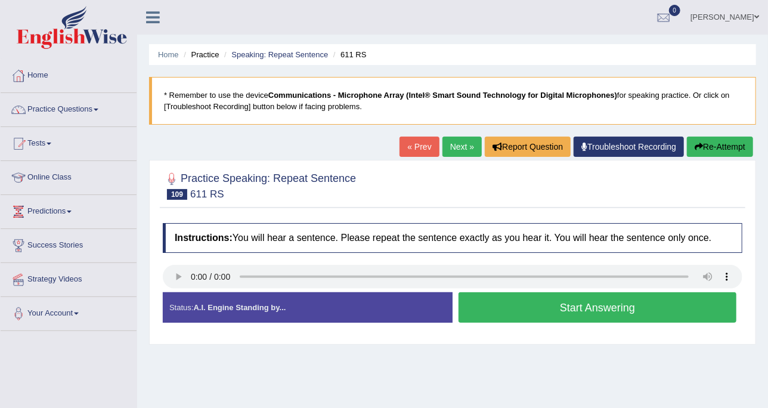
click at [479, 310] on button "Start Answering" at bounding box center [598, 307] width 278 height 30
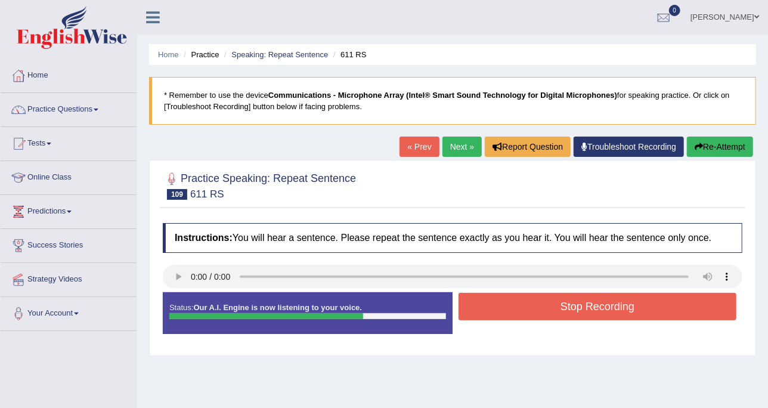
click at [479, 310] on button "Stop Recording" at bounding box center [598, 306] width 278 height 27
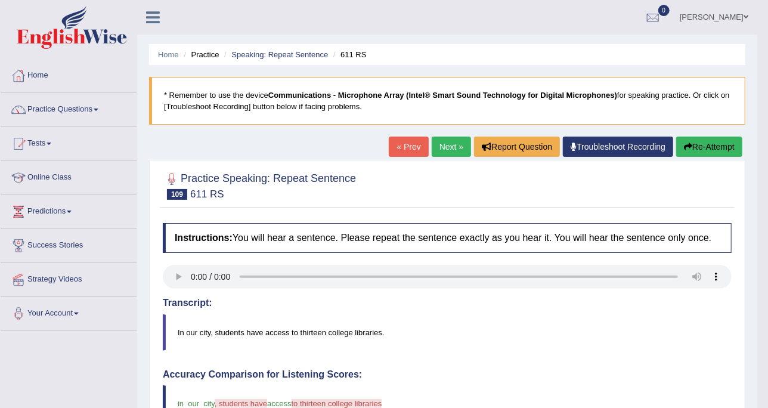
click at [440, 141] on link "Next »" at bounding box center [451, 147] width 39 height 20
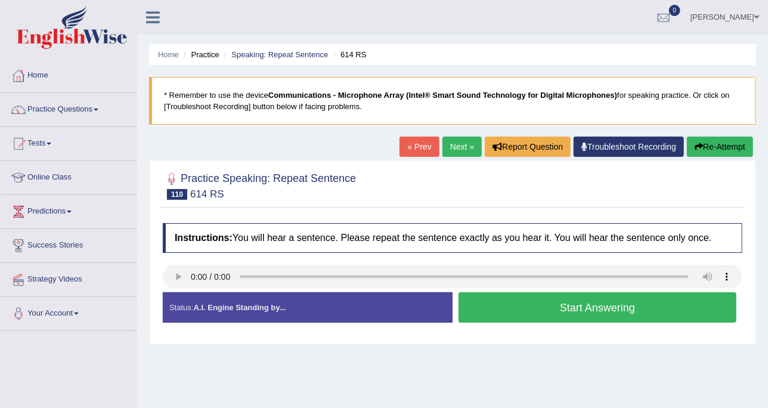
click at [489, 302] on button "Start Answering" at bounding box center [598, 307] width 278 height 30
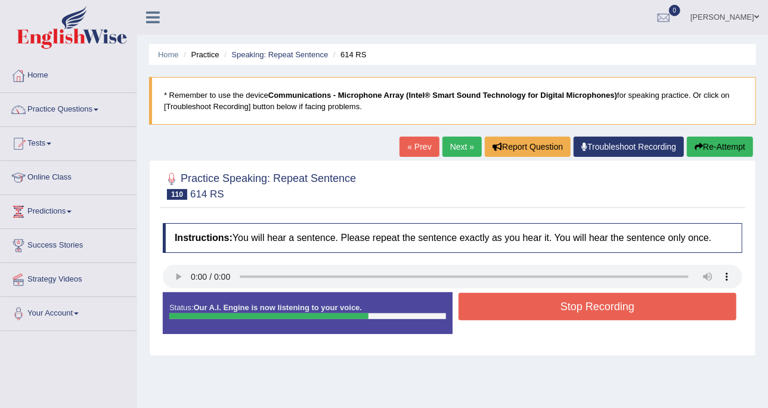
click at [480, 307] on button "Stop Recording" at bounding box center [598, 306] width 278 height 27
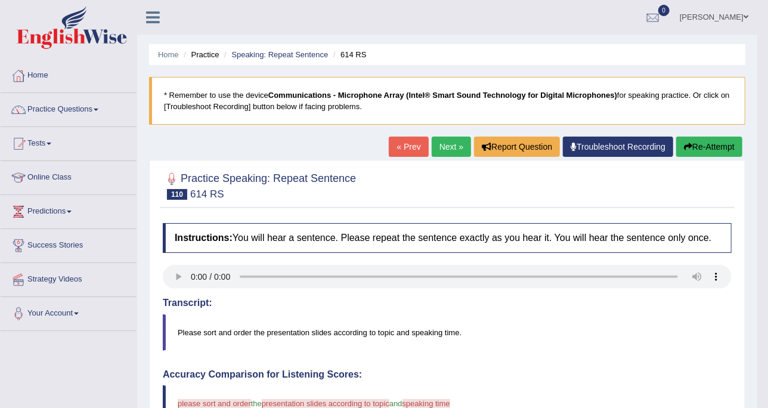
click at [458, 153] on link "Next »" at bounding box center [451, 147] width 39 height 20
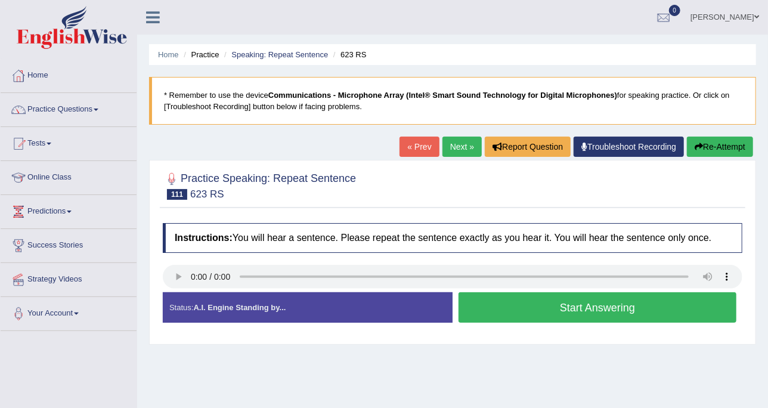
click at [531, 310] on button "Start Answering" at bounding box center [598, 307] width 278 height 30
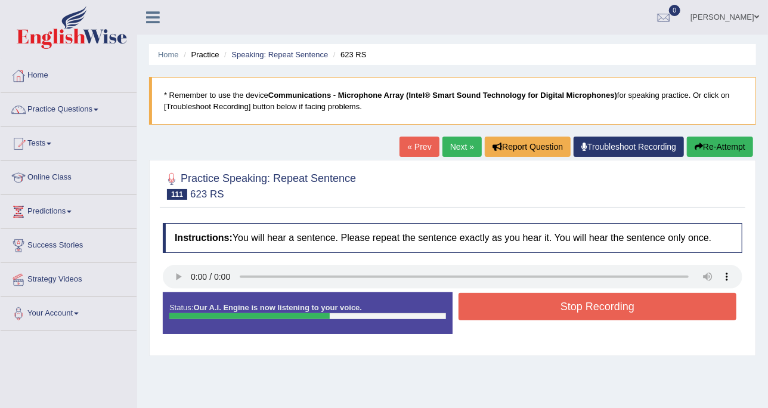
click at [532, 310] on button "Stop Recording" at bounding box center [598, 306] width 278 height 27
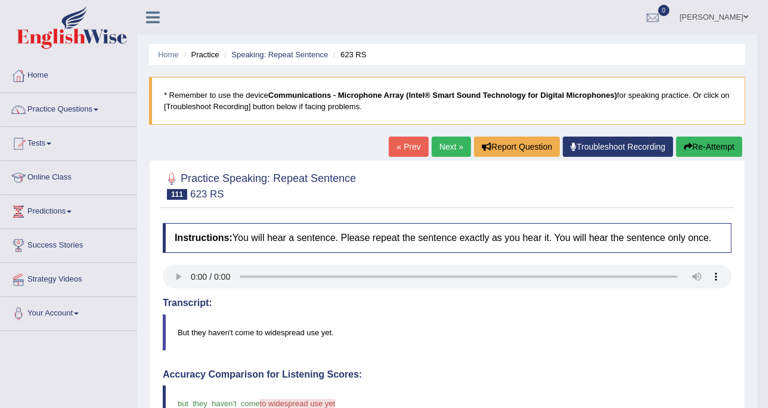
click at [446, 142] on link "Next »" at bounding box center [451, 147] width 39 height 20
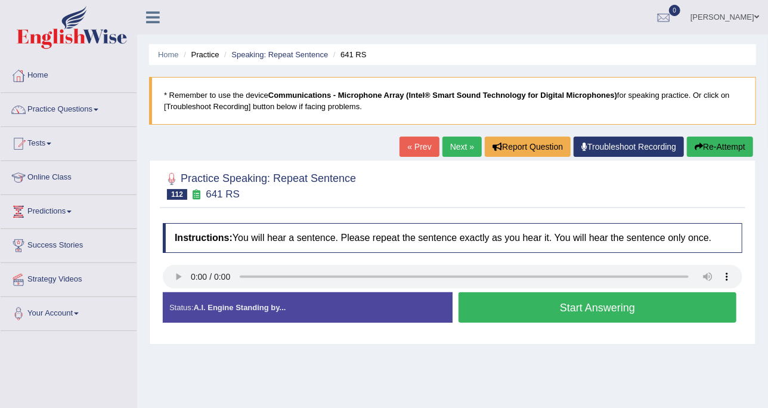
click at [556, 310] on button "Start Answering" at bounding box center [598, 307] width 278 height 30
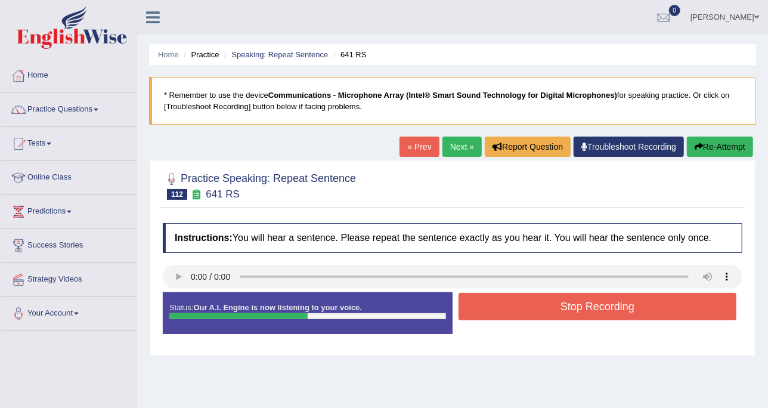
click at [541, 302] on button "Stop Recording" at bounding box center [598, 306] width 278 height 27
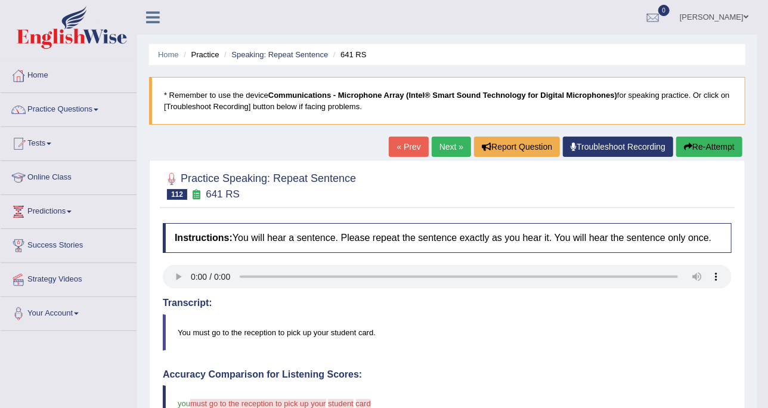
click at [454, 146] on link "Next »" at bounding box center [451, 147] width 39 height 20
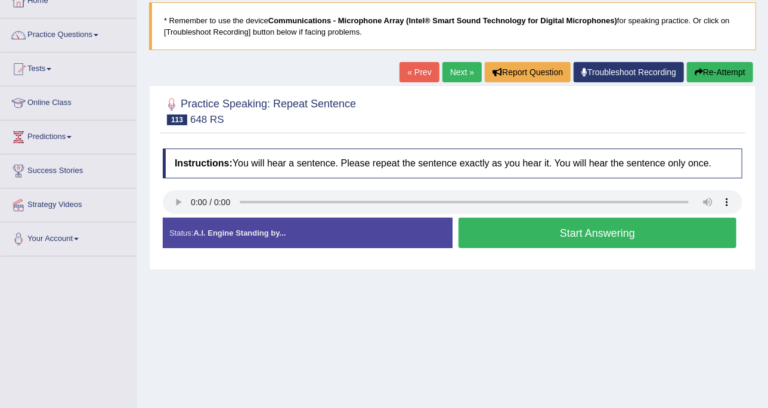
click at [476, 230] on button "Start Answering" at bounding box center [598, 233] width 278 height 30
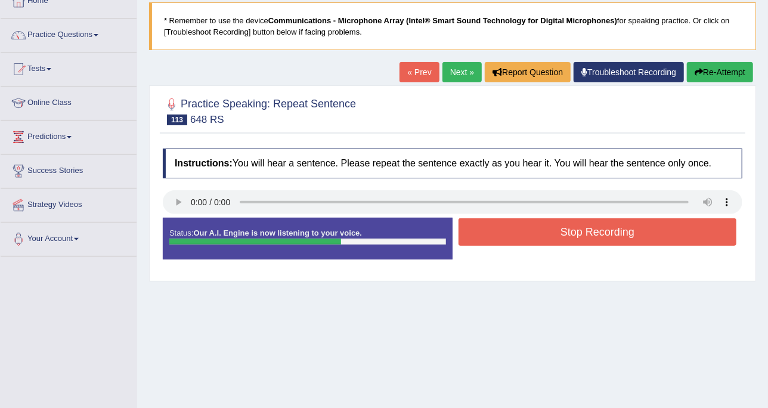
click at [535, 230] on button "Stop Recording" at bounding box center [598, 231] width 278 height 27
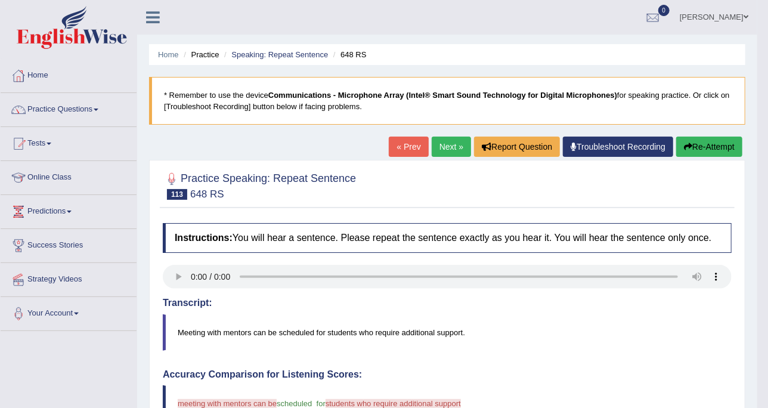
click at [444, 153] on link "Next »" at bounding box center [451, 147] width 39 height 20
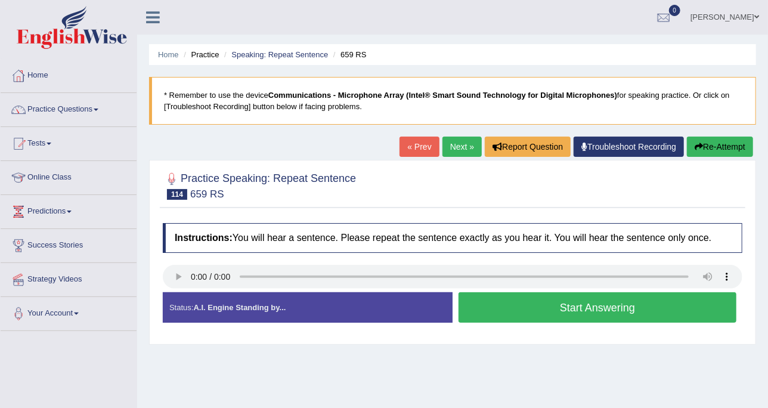
click at [543, 301] on button "Start Answering" at bounding box center [598, 307] width 278 height 30
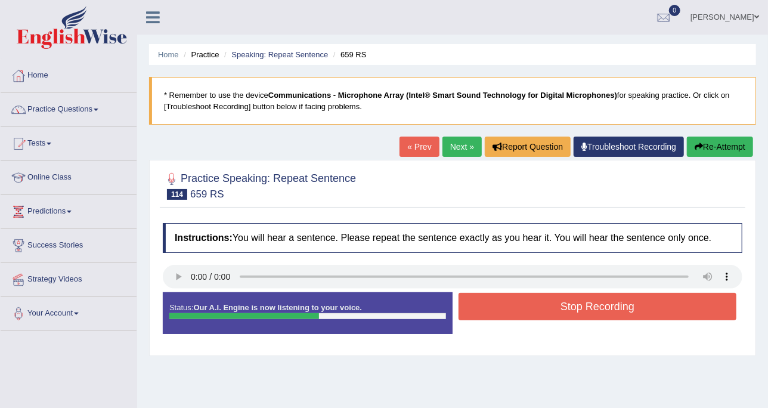
click at [540, 304] on button "Stop Recording" at bounding box center [598, 306] width 278 height 27
